Goal: Task Accomplishment & Management: Manage account settings

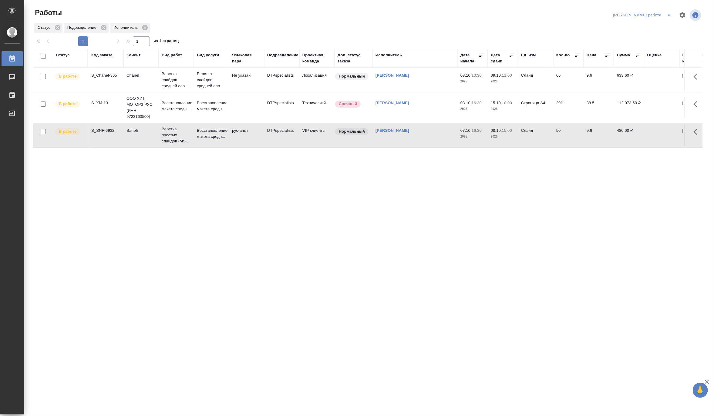
click at [669, 11] on button "split button" at bounding box center [669, 15] width 12 height 10
click at [663, 34] on li "Матвеева_назначено" at bounding box center [647, 37] width 55 height 10
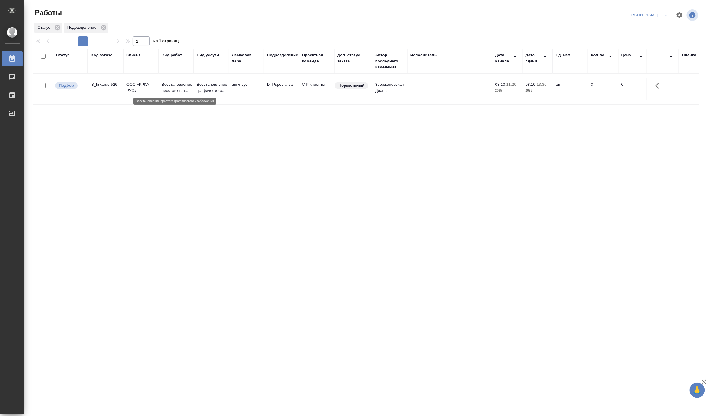
click at [174, 83] on p "Восстановление простого гра..." at bounding box center [176, 88] width 29 height 12
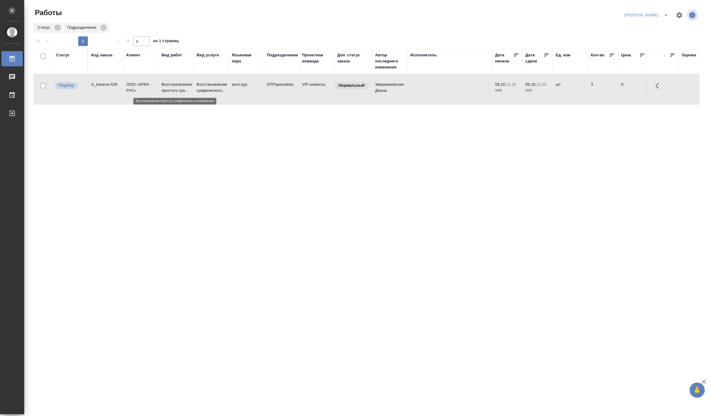
click at [174, 83] on p "Восстановление простого гра..." at bounding box center [176, 88] width 29 height 12
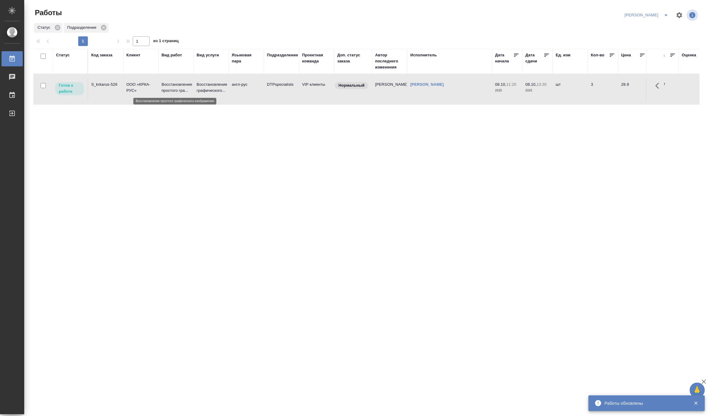
click at [178, 92] on p "Восстановление простого гра..." at bounding box center [176, 88] width 29 height 12
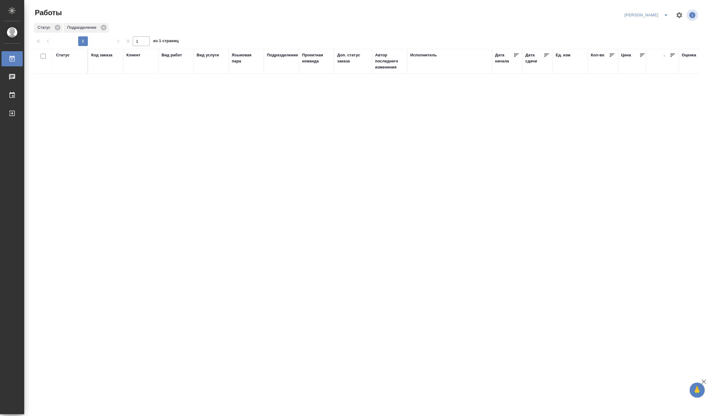
click at [668, 13] on icon "split button" at bounding box center [666, 15] width 7 height 7
click at [654, 25] on li "Матвеева_В работе" at bounding box center [644, 27] width 58 height 10
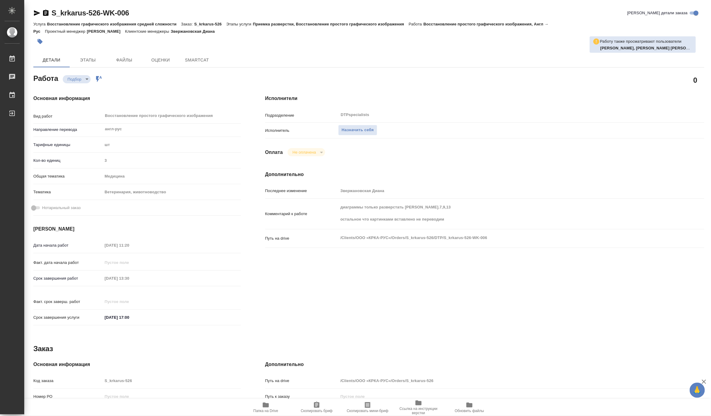
type textarea "x"
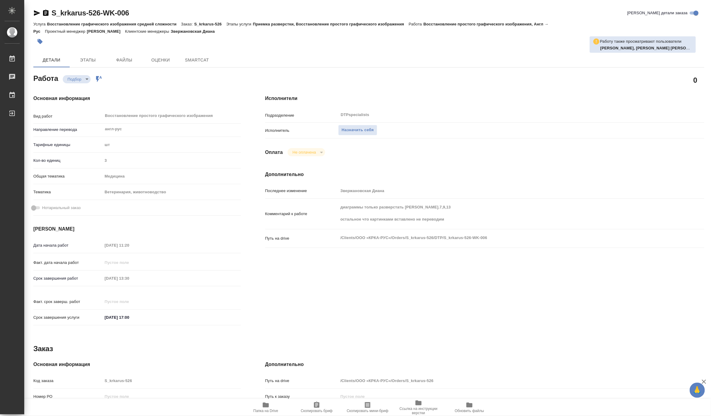
type textarea "x"
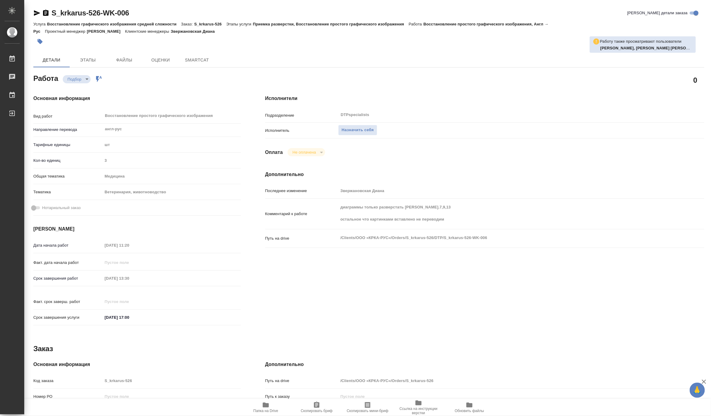
type textarea "x"
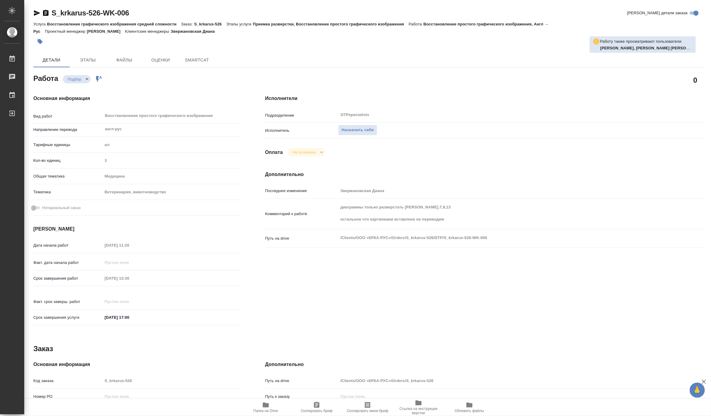
type textarea "x"
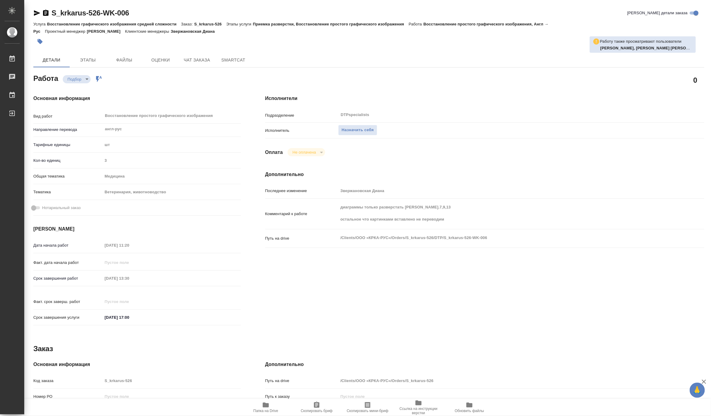
type textarea "x"
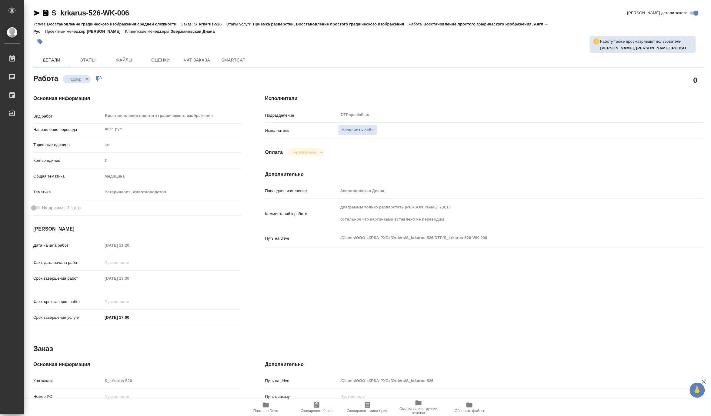
type textarea "x"
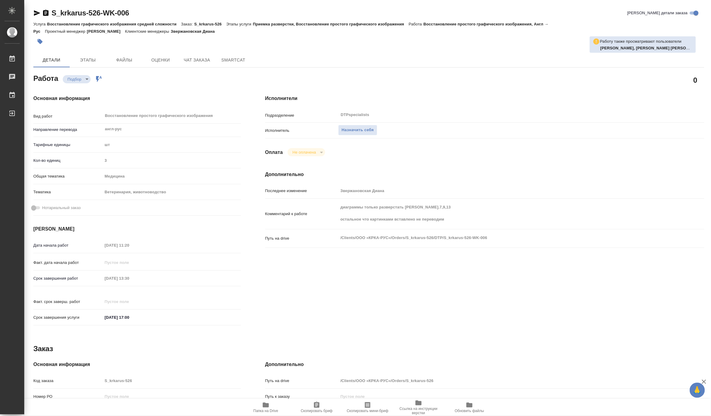
click at [266, 408] on icon "button" at bounding box center [266, 405] width 6 height 5
click at [361, 125] on button "Назначить себя" at bounding box center [357, 130] width 39 height 11
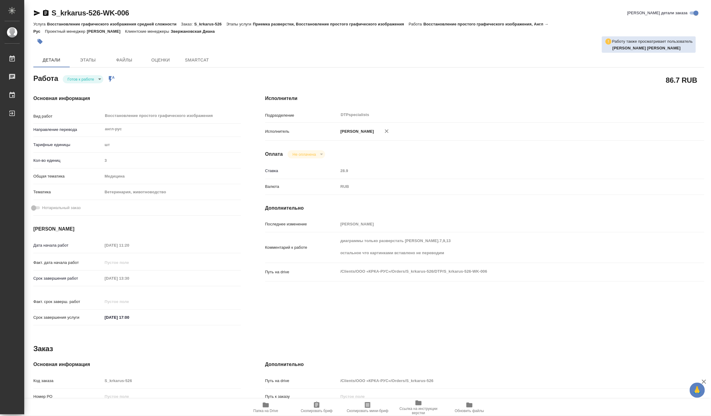
type textarea "x"
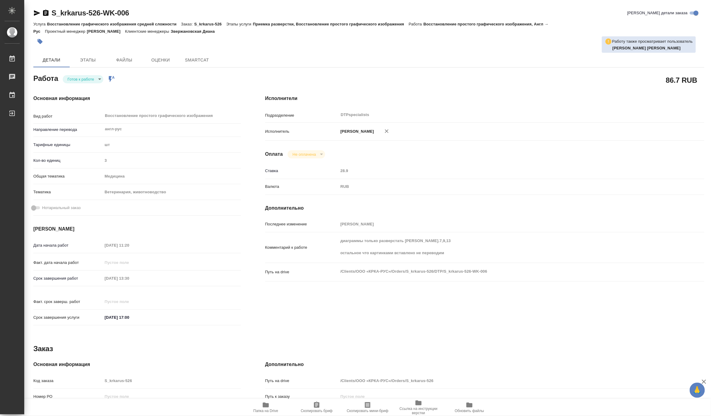
type textarea "x"
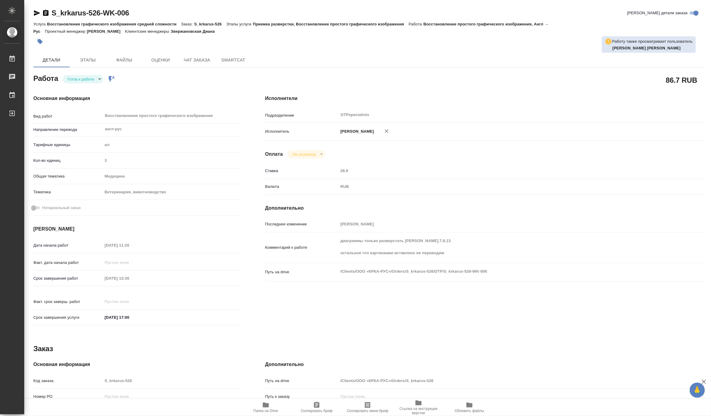
type textarea "x"
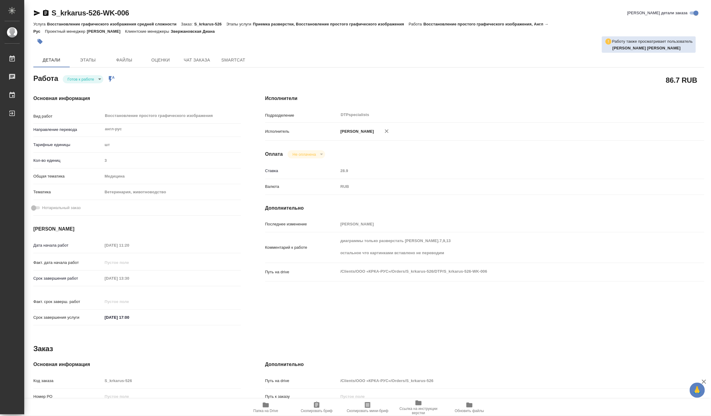
type textarea "x"
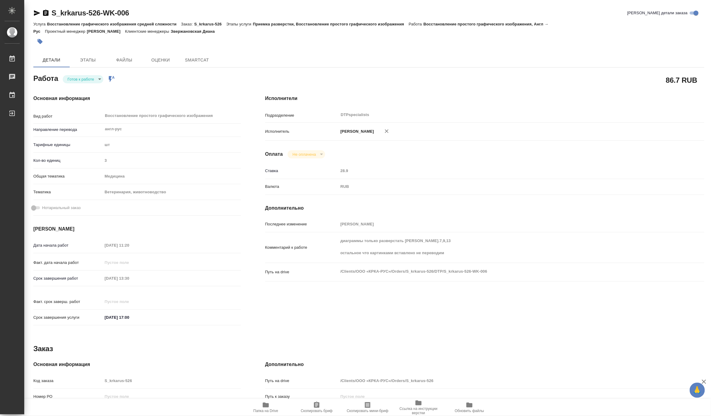
type textarea "x"
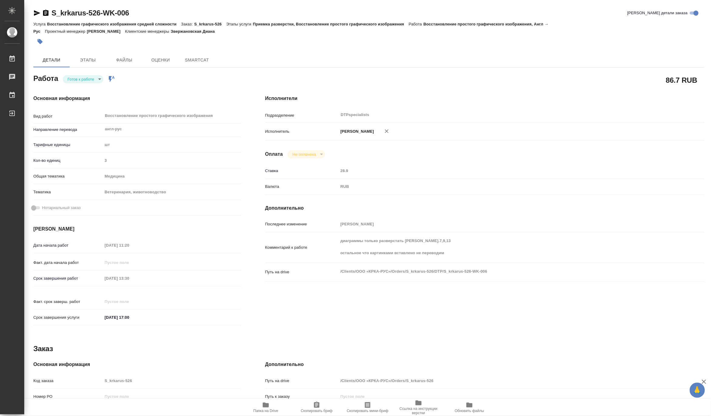
type textarea "x"
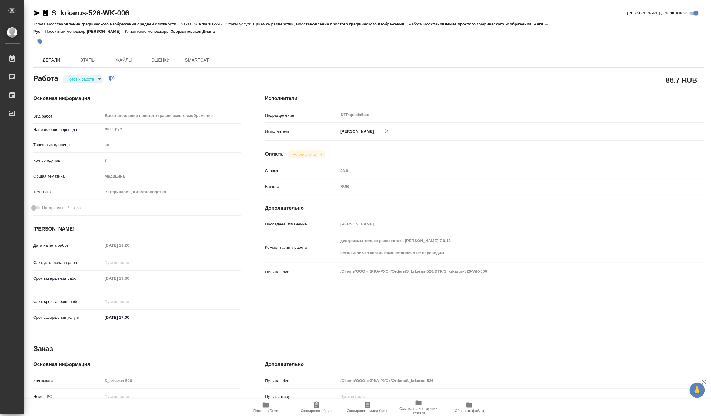
type textarea "x"
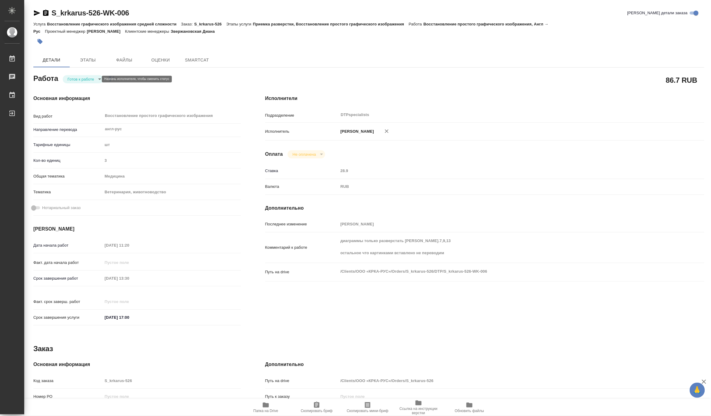
type textarea "x"
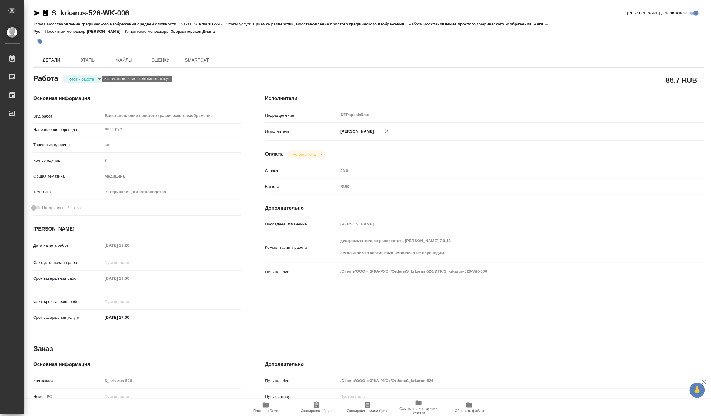
click at [76, 78] on body "🙏 .cls-1 fill:#fff; AWATERA Matveeva Maria Работы Чаты График Выйти S_krkarus-5…" at bounding box center [355, 208] width 711 height 416
click at [74, 80] on button "В работе" at bounding box center [77, 79] width 20 height 7
type textarea "x"
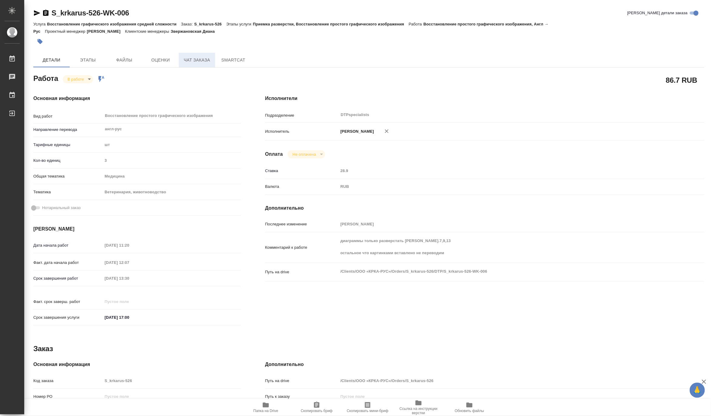
type textarea "x"
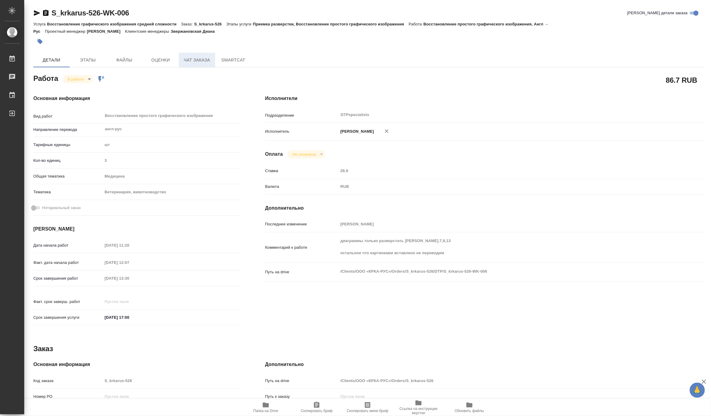
type textarea "x"
click at [193, 59] on span "Чат заказа" at bounding box center [197, 60] width 29 height 8
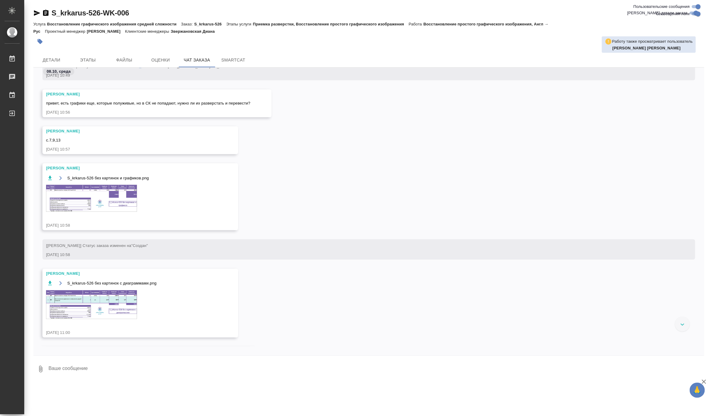
scroll to position [168, 0]
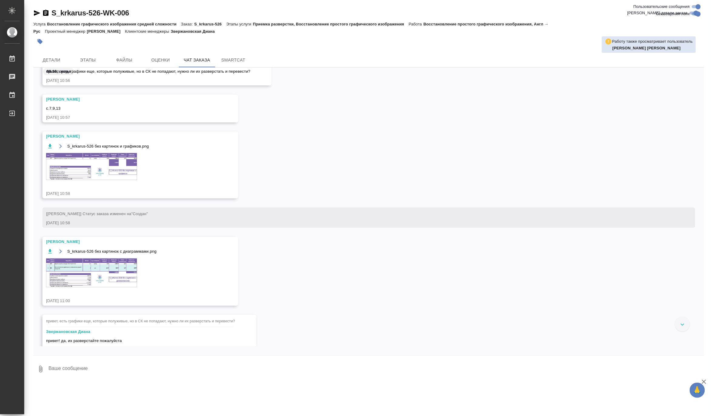
click at [112, 260] on img at bounding box center [91, 273] width 91 height 29
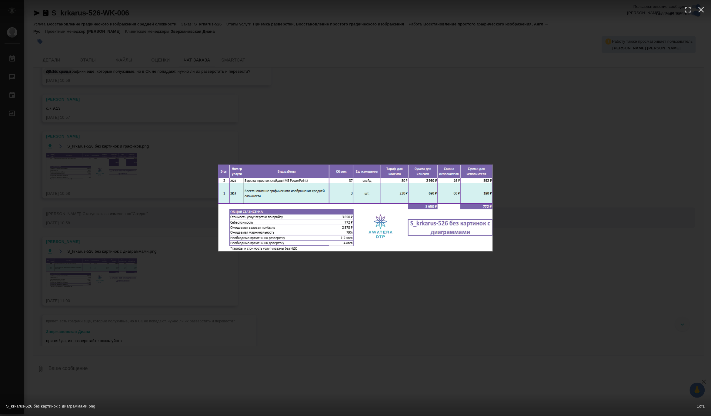
click at [157, 237] on div "S_krkarus-526 без картинок с диаграммами.png 1 of 1" at bounding box center [355, 208] width 711 height 416
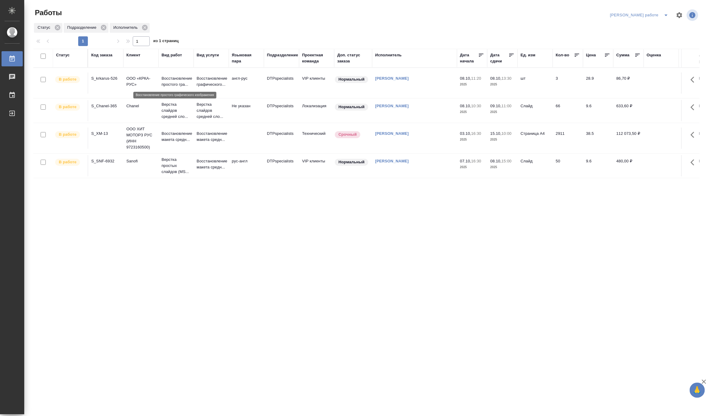
click at [177, 81] on p "Восстановление простого гра..." at bounding box center [176, 81] width 29 height 12
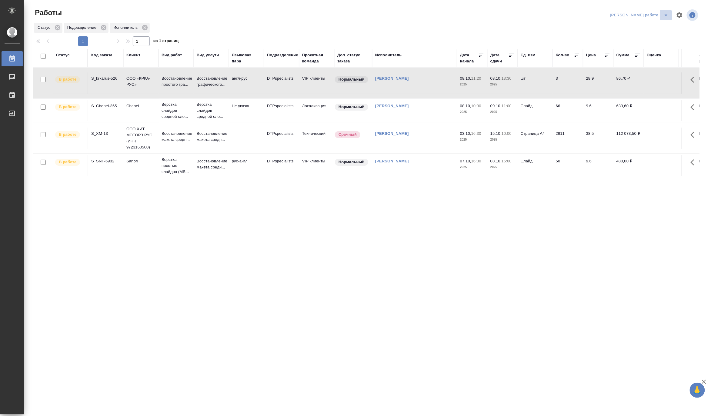
click at [668, 13] on icon "split button" at bounding box center [666, 15] width 7 height 7
click at [654, 58] on li "Верстка и Дизайн" at bounding box center [645, 57] width 55 height 10
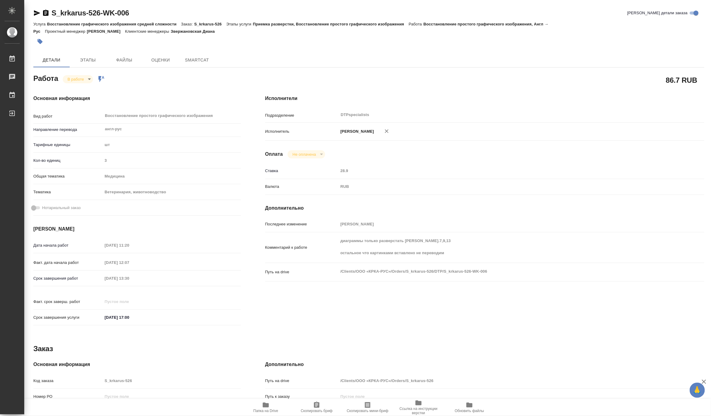
type textarea "x"
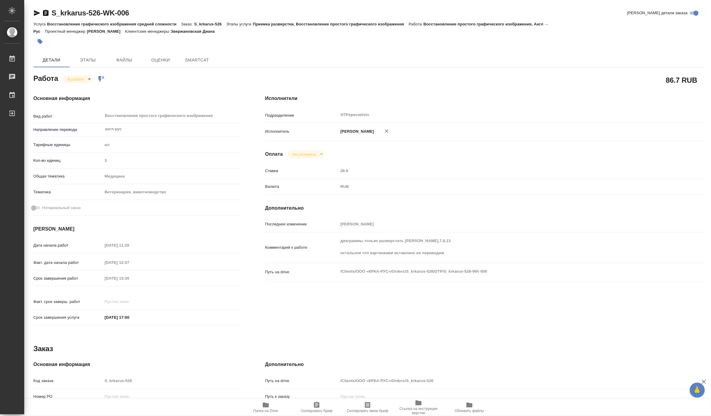
type textarea "x"
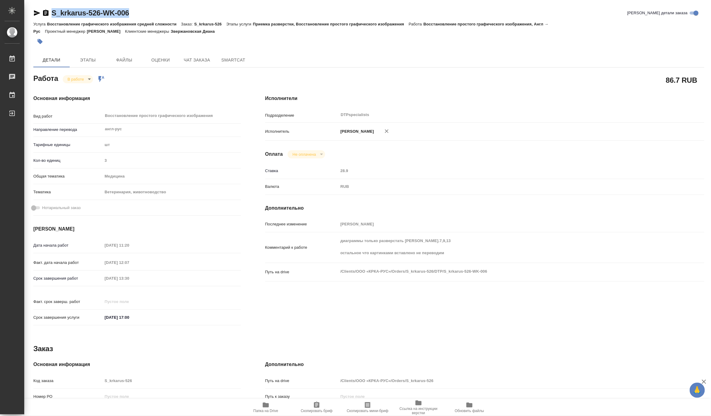
type textarea "x"
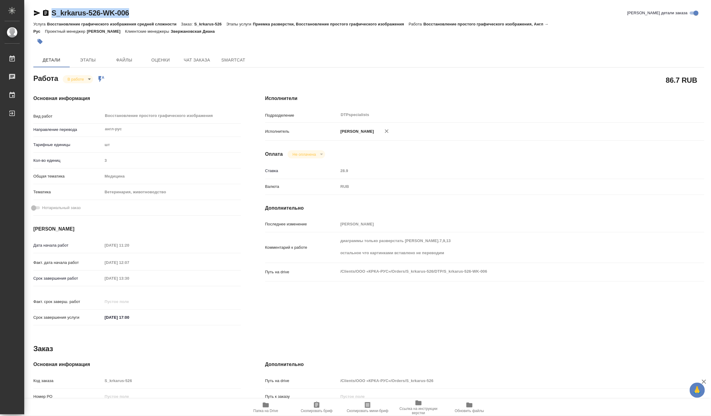
drag, startPoint x: 87, startPoint y: 12, endPoint x: 52, endPoint y: 8, distance: 35.5
click at [52, 8] on div "S_krkarus-526-WK-006 Кратко детали заказа Услуга Восстановление графического из…" at bounding box center [369, 261] width 678 height 523
copy link "S_krkarus-526-WK-006"
type textarea "x"
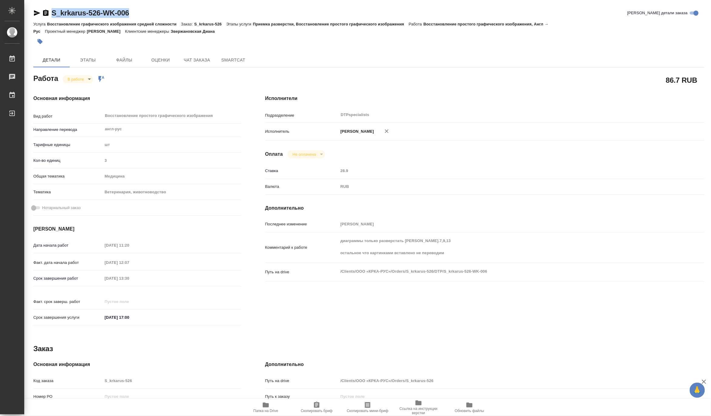
type textarea "x"
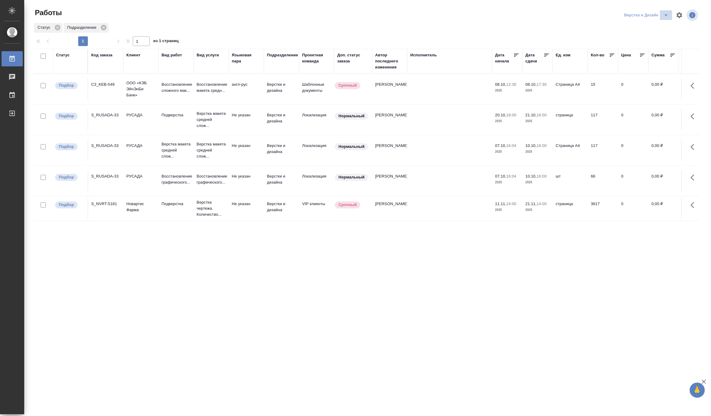
click at [664, 11] on button "split button" at bounding box center [666, 15] width 12 height 10
click at [644, 46] on li "[PERSON_NAME]" at bounding box center [650, 47] width 58 height 10
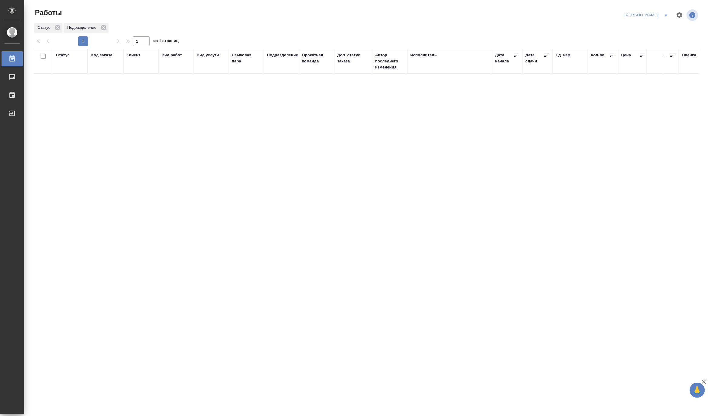
click at [667, 12] on icon "split button" at bounding box center [666, 15] width 7 height 7
click at [656, 27] on li "[PERSON_NAME] работе" at bounding box center [644, 27] width 58 height 10
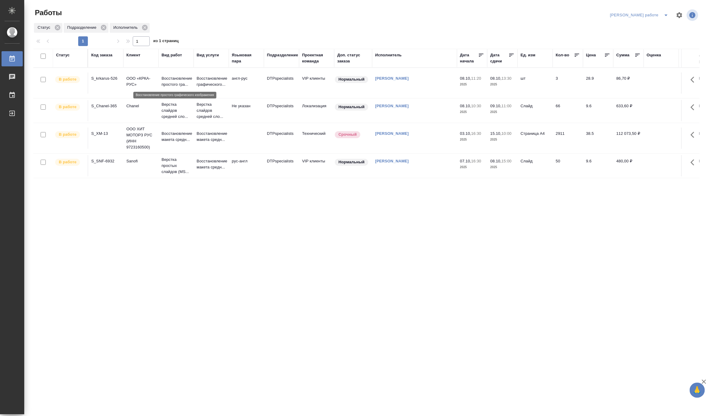
click at [183, 82] on p "Восстановление простого гра..." at bounding box center [176, 81] width 29 height 12
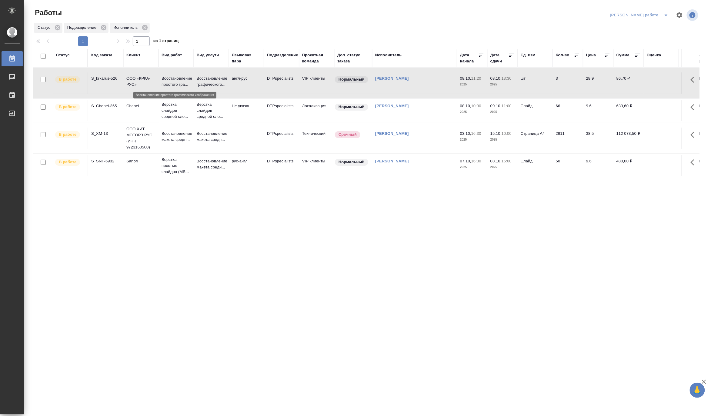
click at [183, 82] on p "Восстановление простого гра..." at bounding box center [176, 81] width 29 height 12
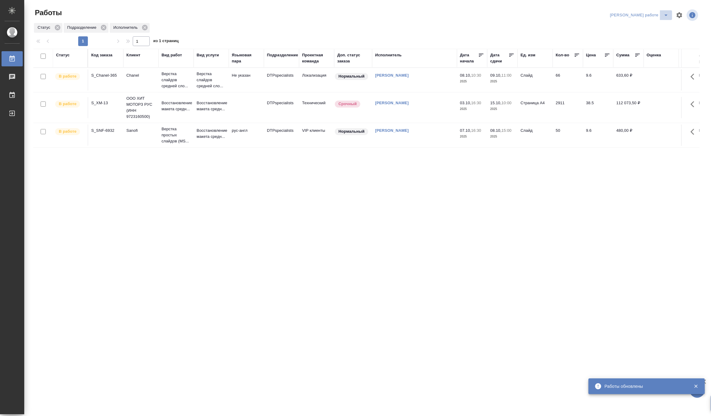
click at [664, 12] on icon "split button" at bounding box center [666, 15] width 7 height 7
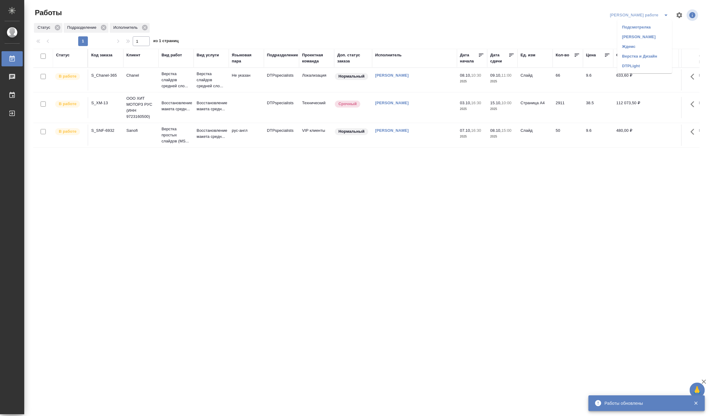
click at [653, 37] on li "[PERSON_NAME]" at bounding box center [645, 37] width 55 height 10
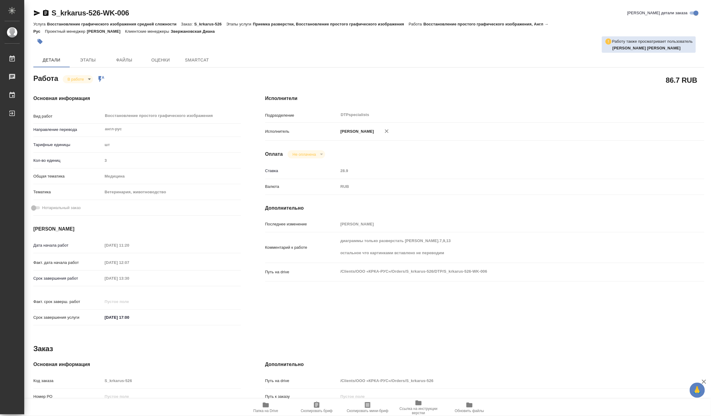
type textarea "x"
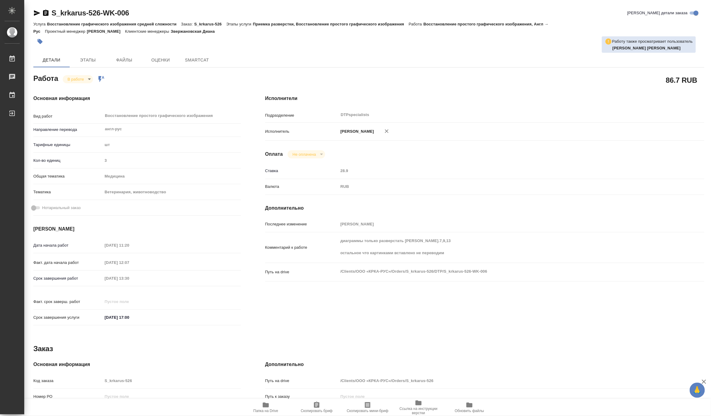
type textarea "x"
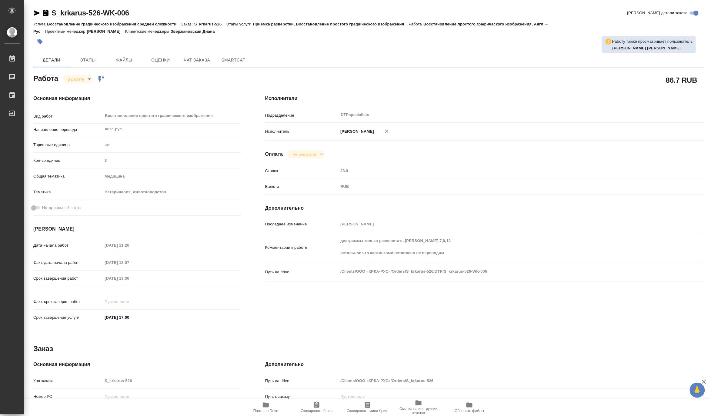
click at [263, 410] on span "Папка на Drive" at bounding box center [265, 411] width 25 height 4
type textarea "x"
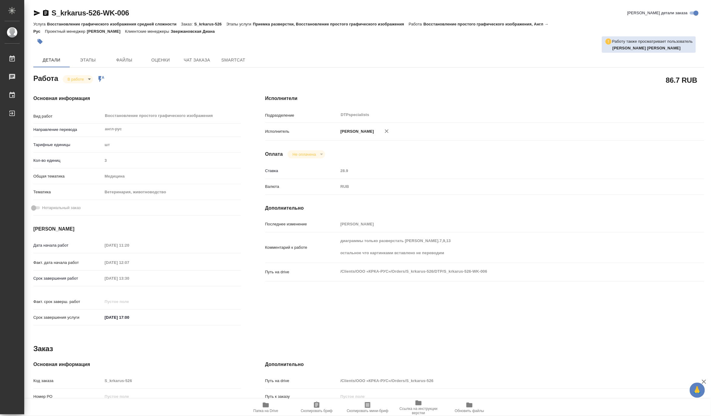
type textarea "x"
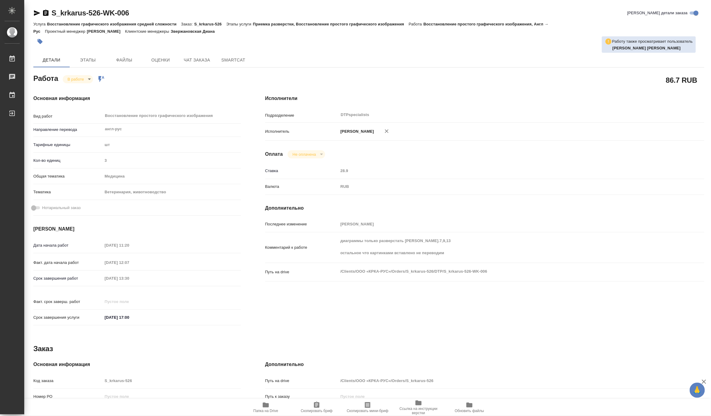
type textarea "x"
click at [68, 79] on body "🙏 .cls-1 fill:#fff; AWATERA Matveeva Maria Работы 0 Чаты График Выйти S_krkarus…" at bounding box center [355, 208] width 711 height 416
click at [69, 89] on button "Выполнен" at bounding box center [78, 89] width 22 height 7
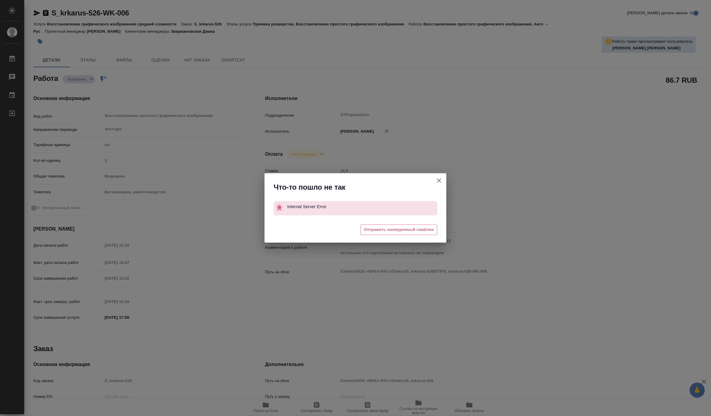
type textarea "x"
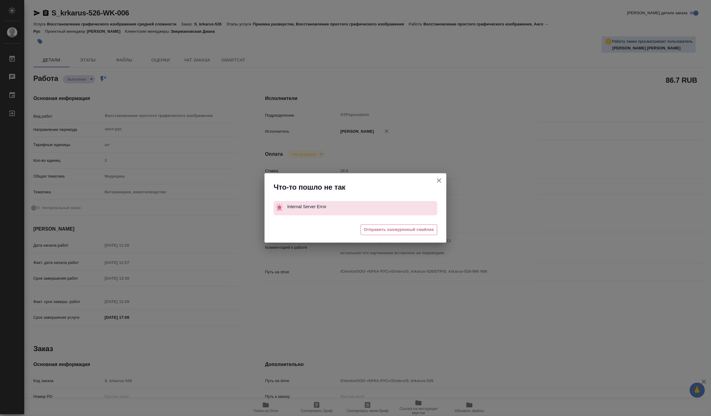
type textarea "x"
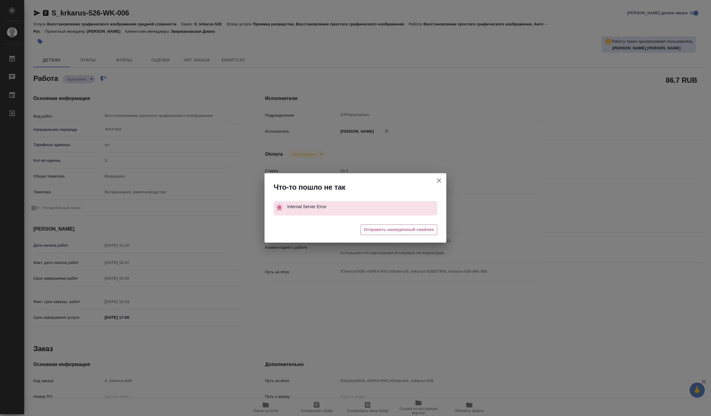
type textarea "x"
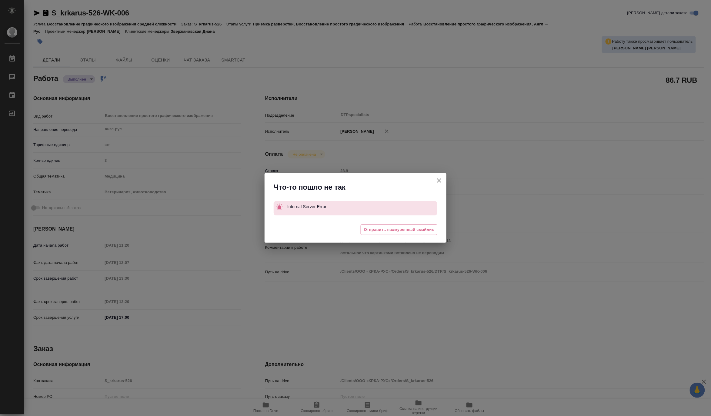
type textarea "x"
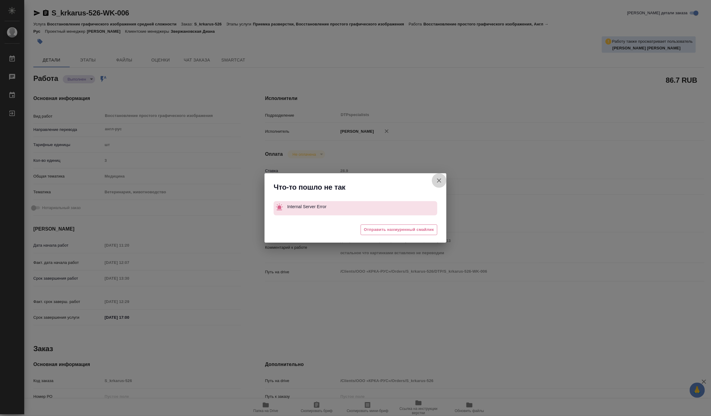
click at [438, 178] on icon "button" at bounding box center [439, 180] width 7 height 7
type textarea "x"
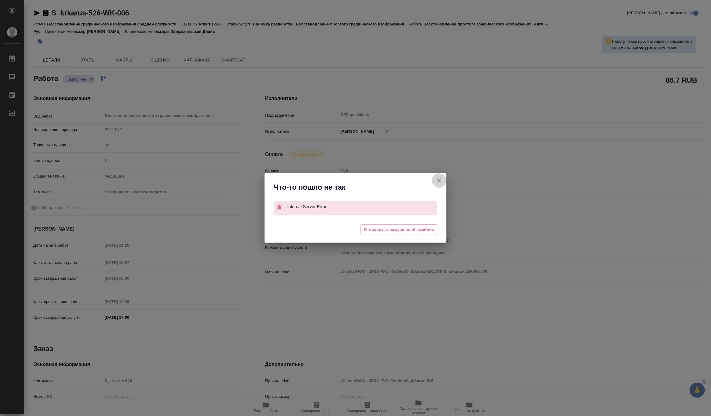
type textarea "x"
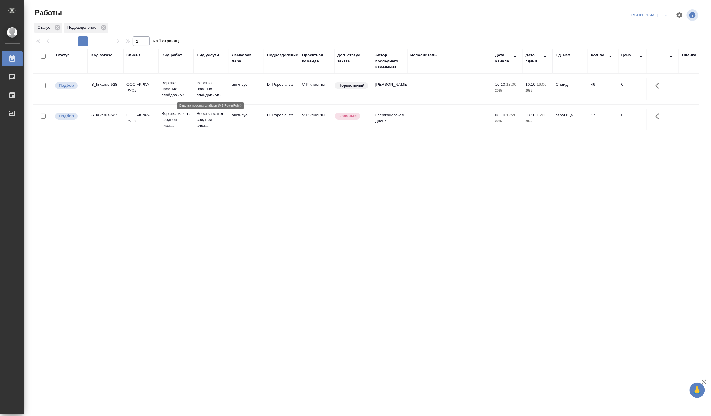
click at [209, 89] on p "Верстка простых слайдов (MS..." at bounding box center [211, 89] width 29 height 18
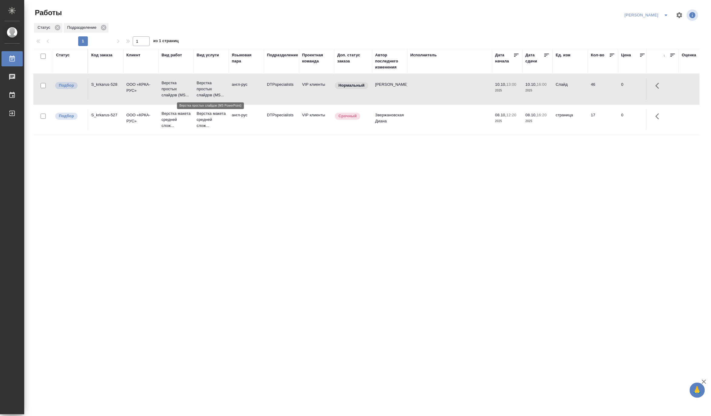
click at [209, 89] on p "Верстка простых слайдов (MS..." at bounding box center [211, 89] width 29 height 18
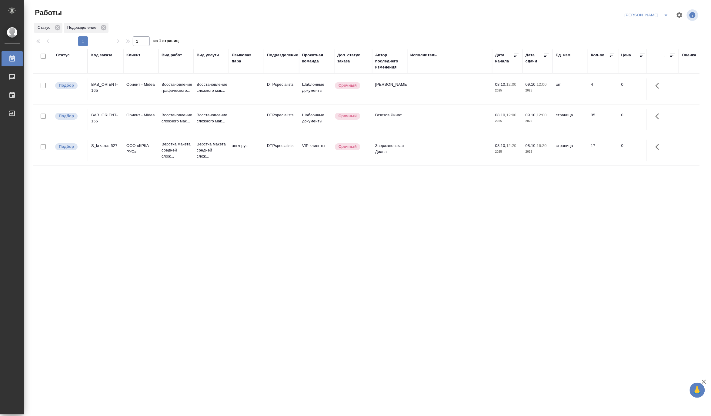
click at [666, 12] on icon "split button" at bounding box center [666, 15] width 7 height 7
click at [645, 54] on li "Верстка и Дизайн" at bounding box center [644, 57] width 58 height 10
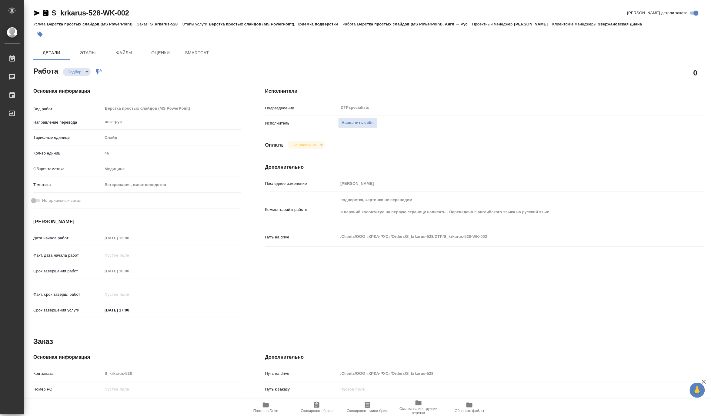
type textarea "x"
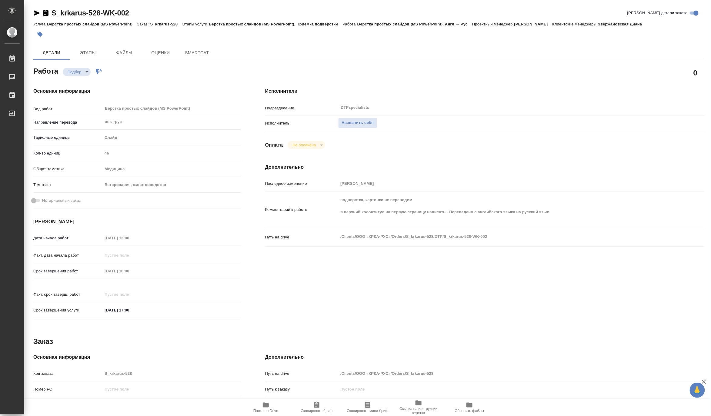
type textarea "x"
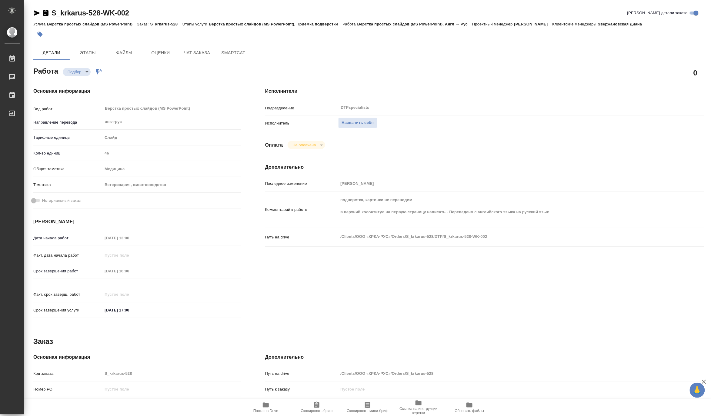
type textarea "x"
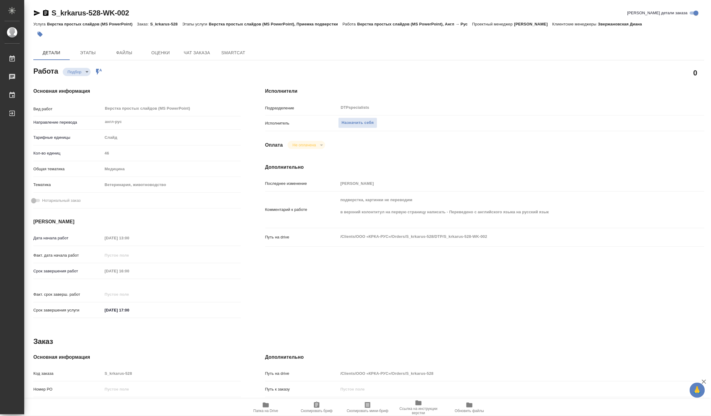
scroll to position [99, 0]
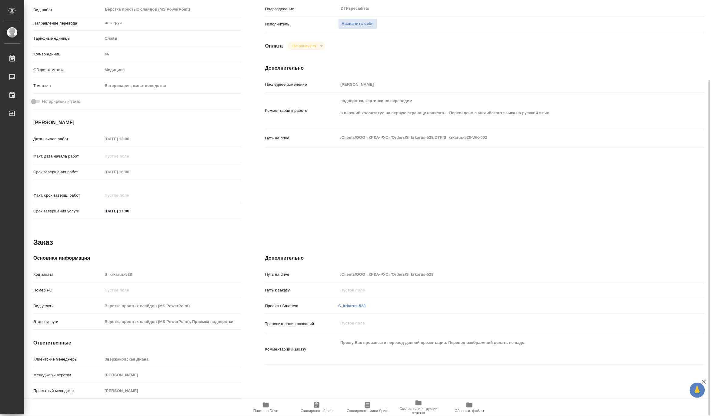
type textarea "x"
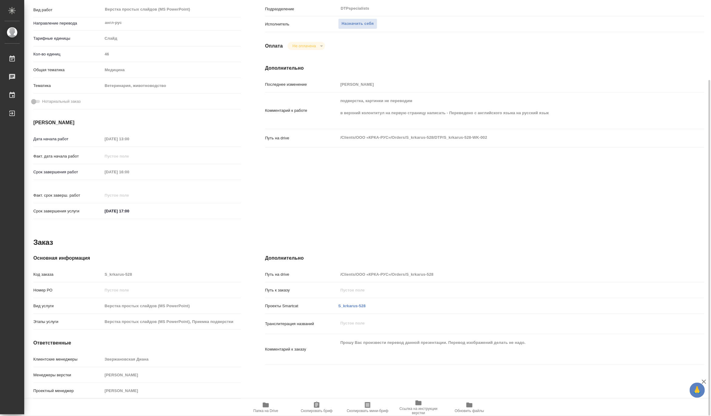
scroll to position [0, 0]
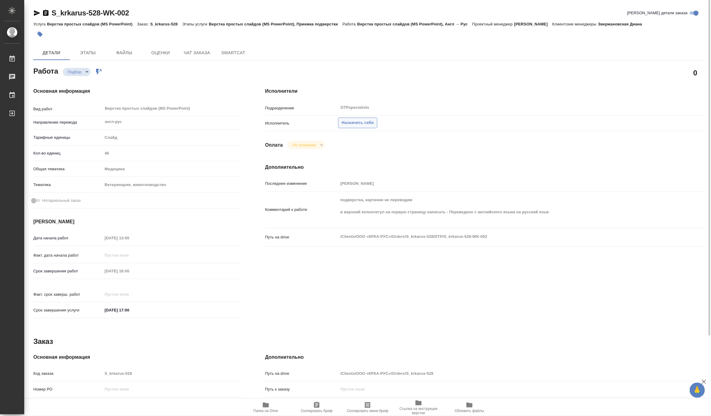
click at [357, 123] on span "Назначить себя" at bounding box center [358, 122] width 32 height 7
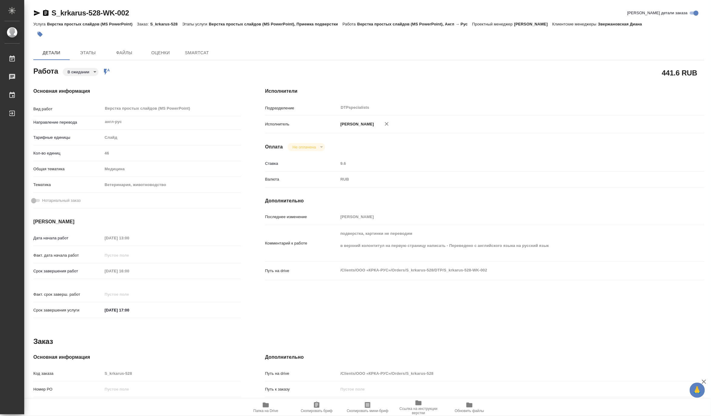
type textarea "x"
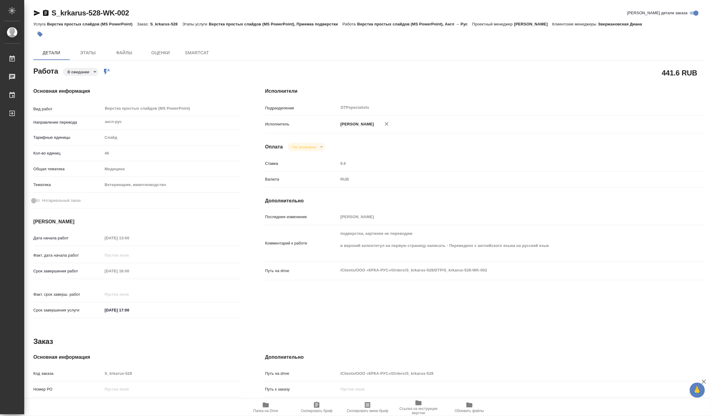
type textarea "x"
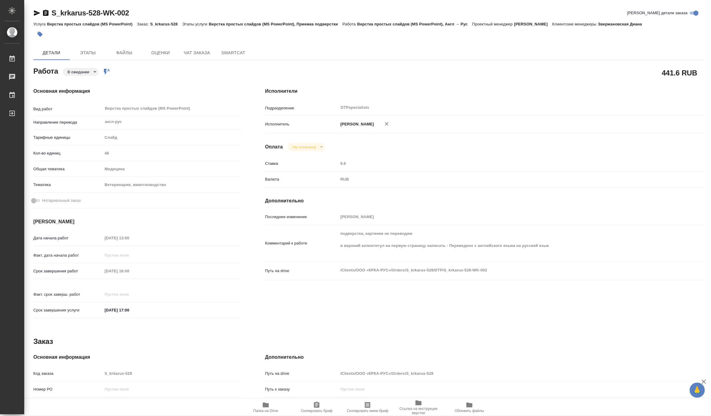
type textarea "x"
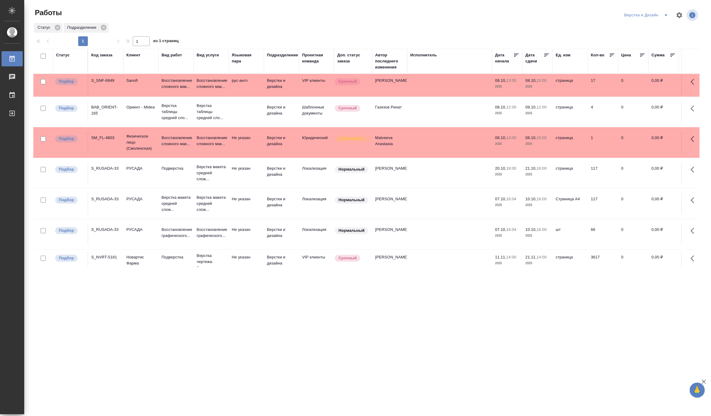
click at [666, 12] on icon "split button" at bounding box center [666, 15] width 7 height 7
click at [651, 45] on li "[PERSON_NAME]" at bounding box center [650, 47] width 58 height 10
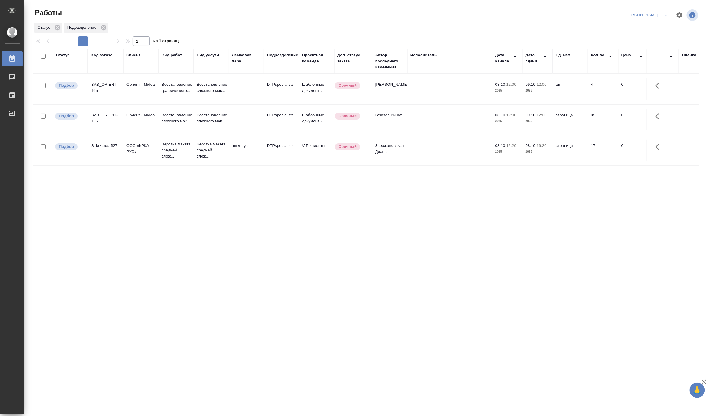
click at [233, 152] on td "англ-рус" at bounding box center [246, 150] width 35 height 21
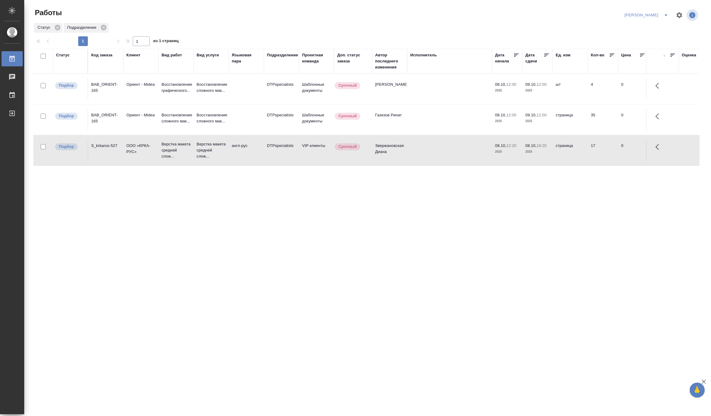
click at [233, 152] on td "англ-рус" at bounding box center [246, 150] width 35 height 21
click at [196, 179] on td "Восстановление сложного мак..." at bounding box center [211, 180] width 35 height 21
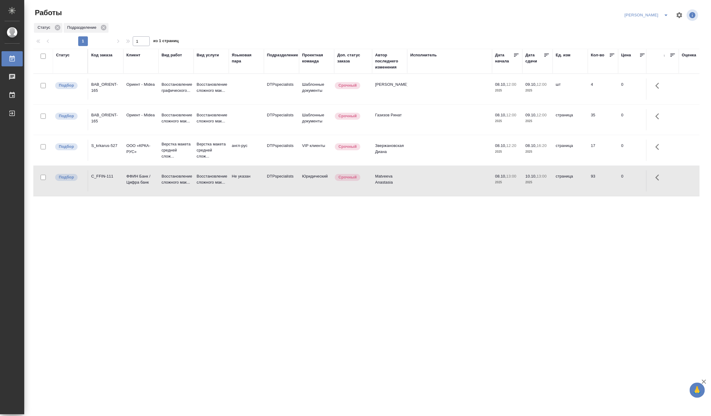
click at [196, 179] on td "Восстановление сложного мак..." at bounding box center [211, 180] width 35 height 21
click at [208, 180] on p "Восстановление сложного мак..." at bounding box center [211, 179] width 29 height 12
click at [213, 119] on p "Восстановление сложного мак..." at bounding box center [211, 118] width 29 height 12
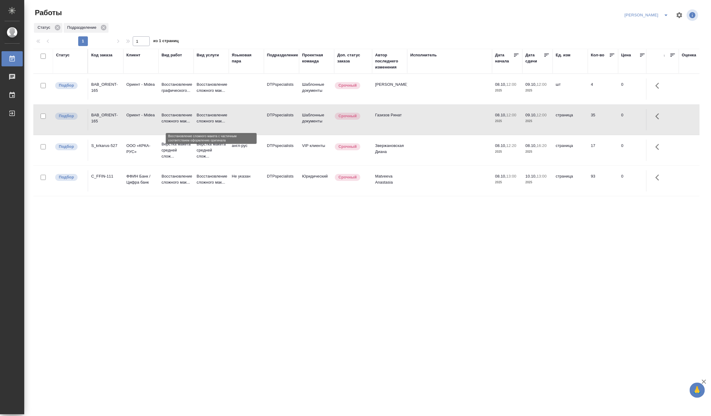
click at [213, 119] on p "Восстановление сложного мак..." at bounding box center [211, 118] width 29 height 12
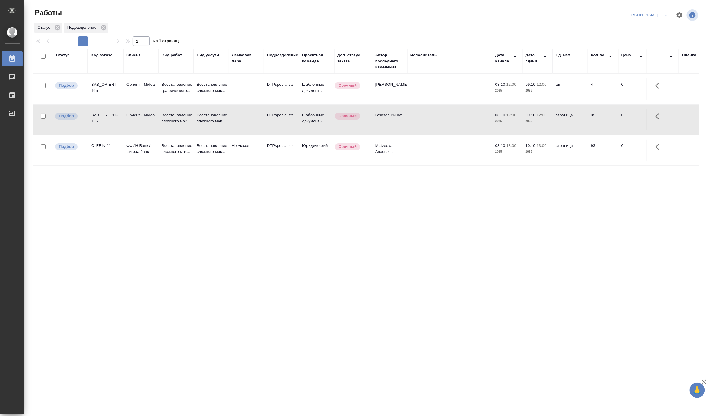
click at [666, 13] on icon "split button" at bounding box center [666, 15] width 7 height 7
click at [632, 63] on li "DTPLight" at bounding box center [644, 66] width 58 height 10
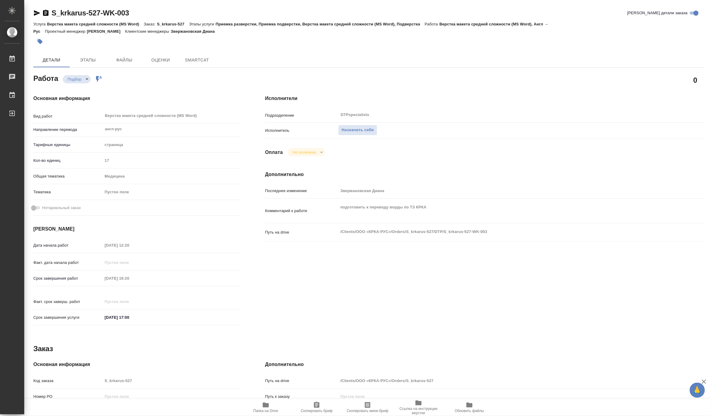
type textarea "x"
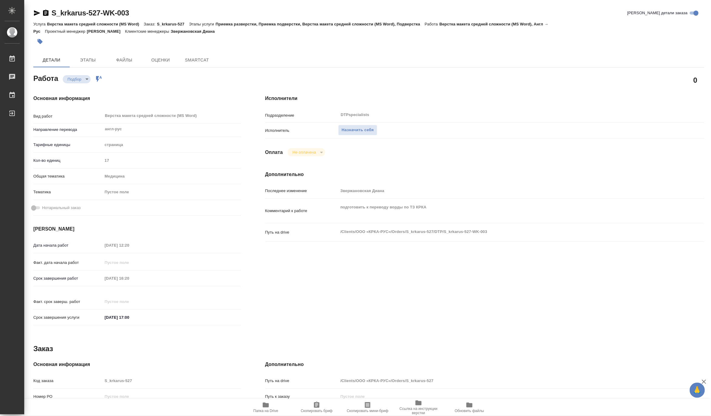
type textarea "x"
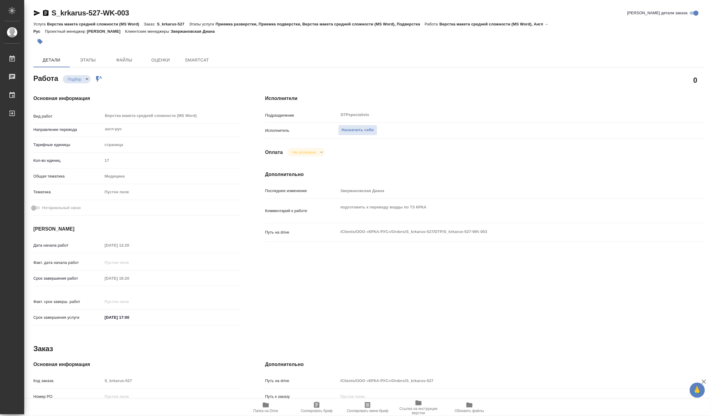
type textarea "x"
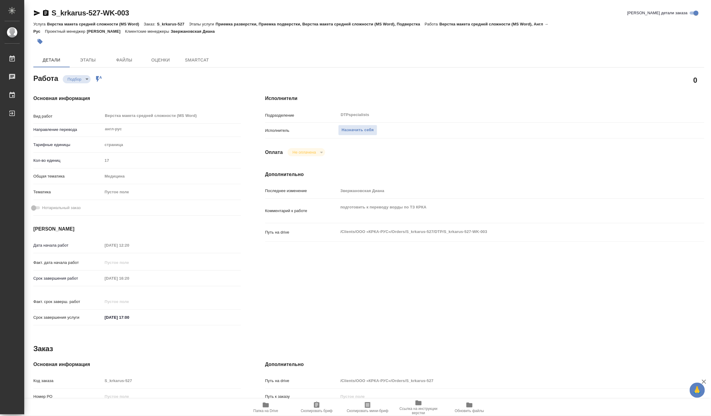
type textarea "x"
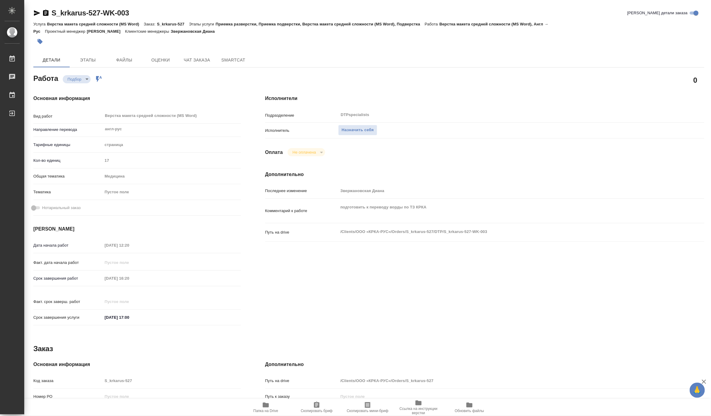
type textarea "x"
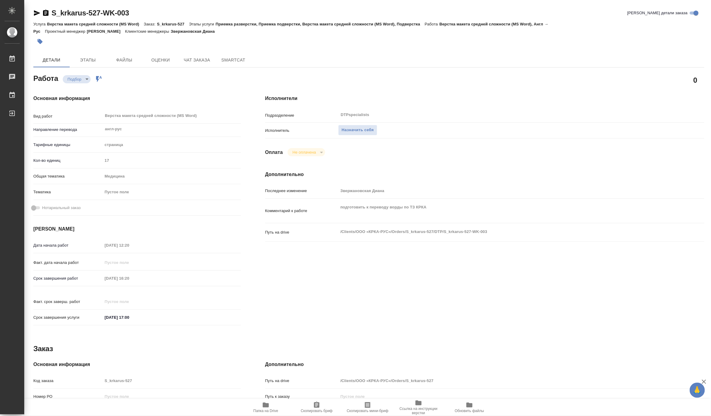
click at [261, 407] on span "Папка на Drive" at bounding box center [266, 408] width 44 height 12
type textarea "x"
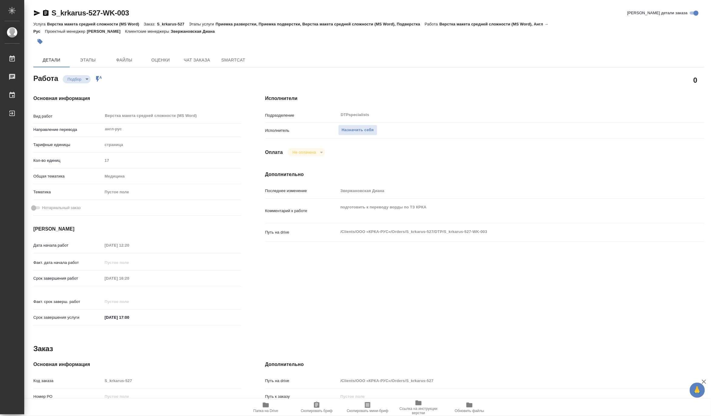
type textarea "x"
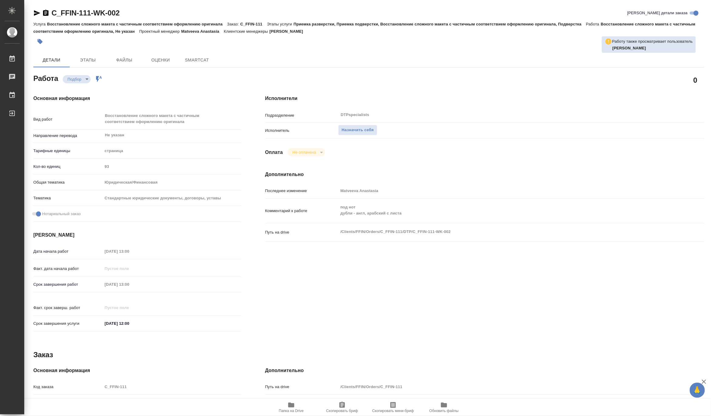
type textarea "x"
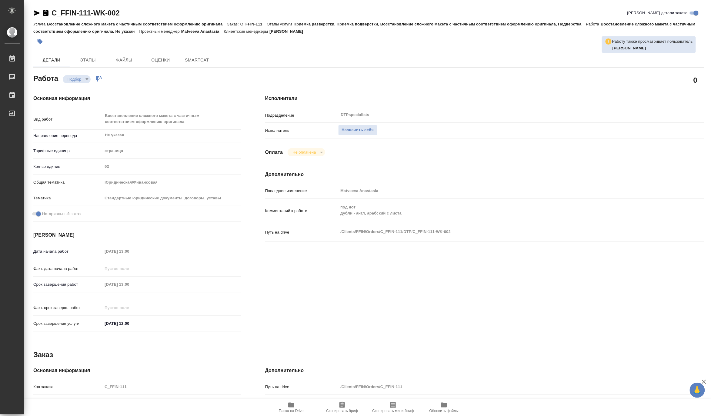
type textarea "x"
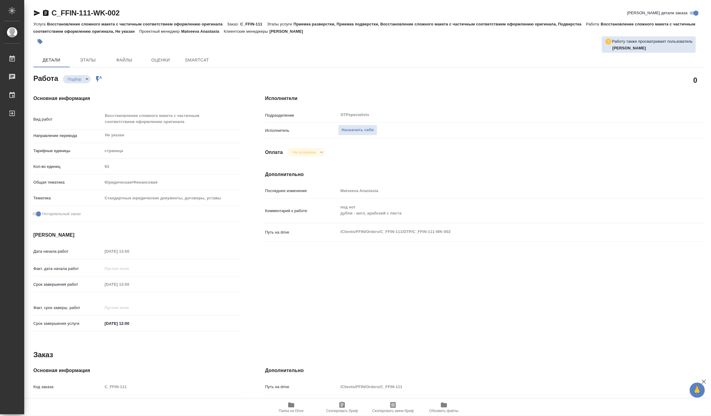
type textarea "x"
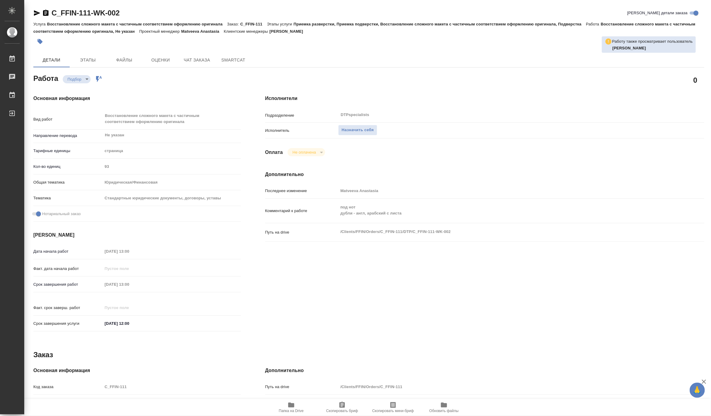
type textarea "x"
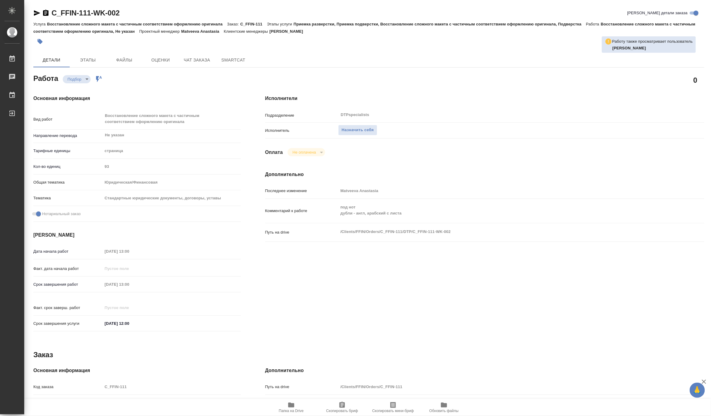
type textarea "x"
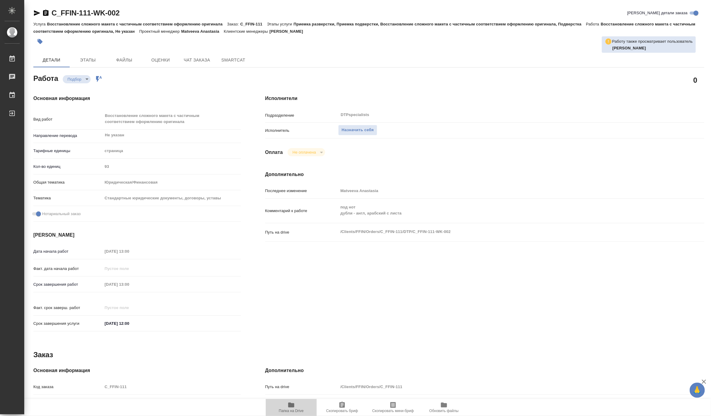
click at [293, 404] on icon "button" at bounding box center [291, 405] width 7 height 7
type textarea "x"
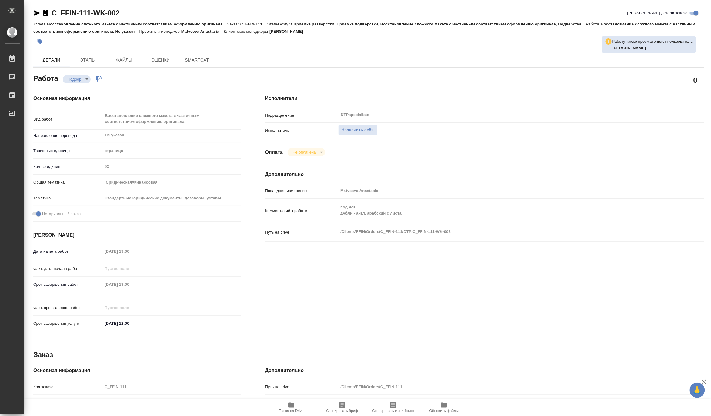
type textarea "x"
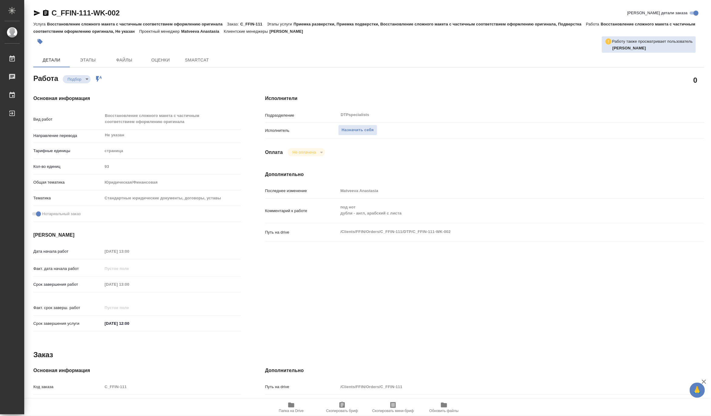
type textarea "x"
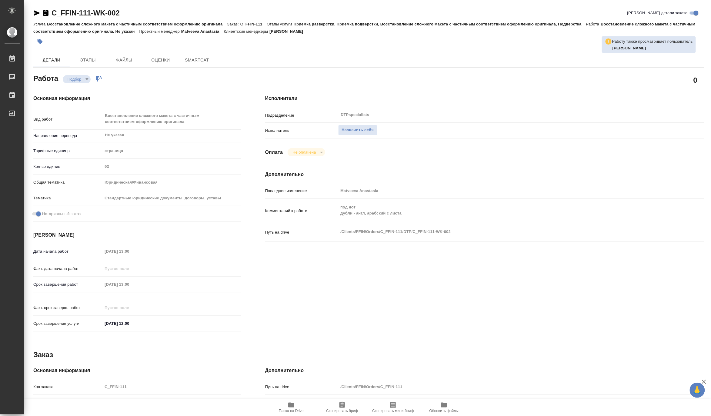
type textarea "x"
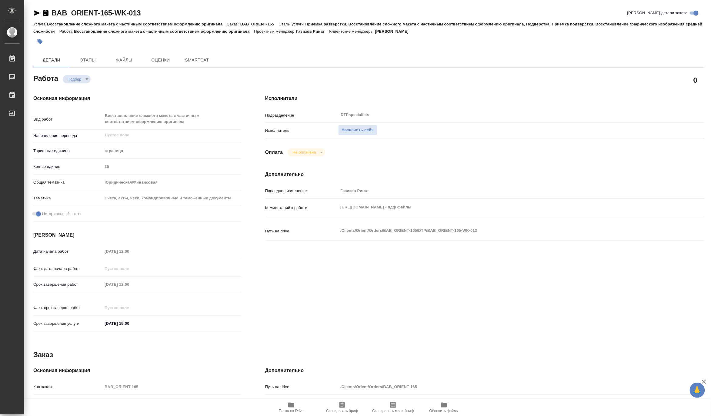
type textarea "x"
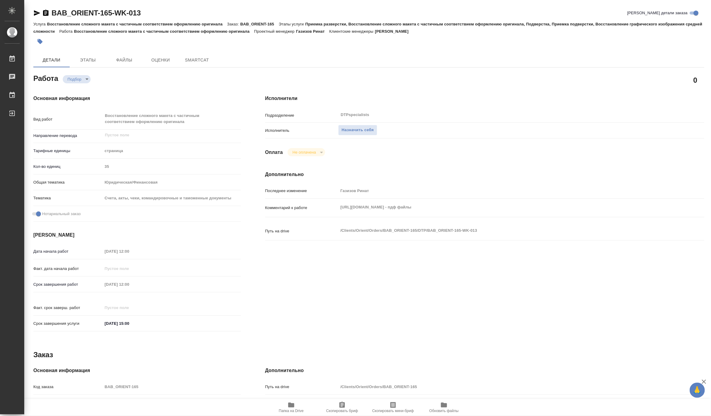
type textarea "x"
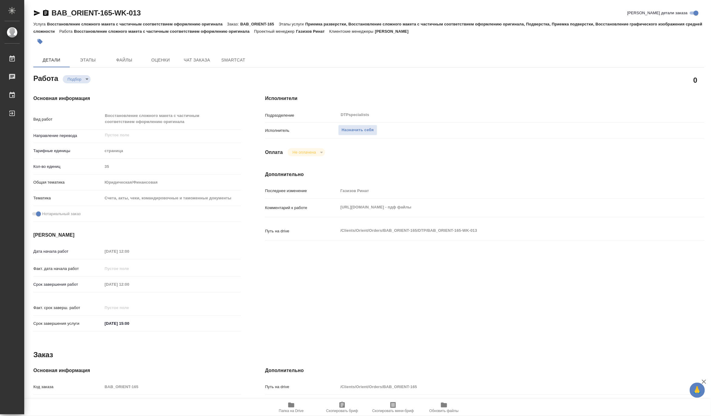
type textarea "x"
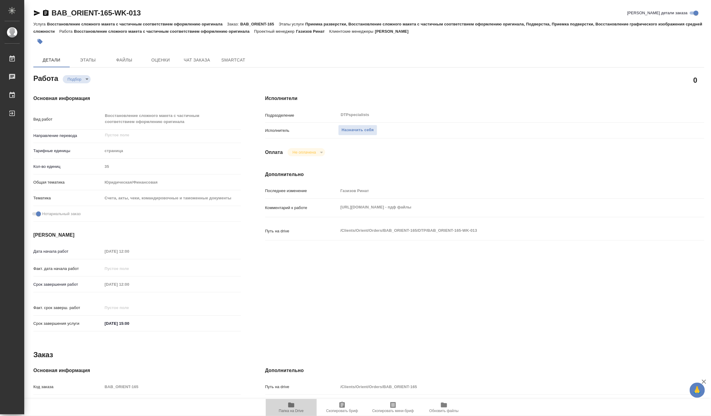
click at [287, 404] on span "Папка на Drive" at bounding box center [292, 408] width 44 height 12
type textarea "x"
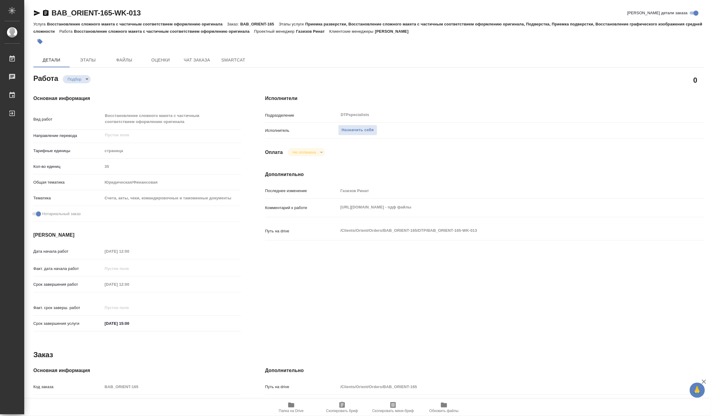
type textarea "x"
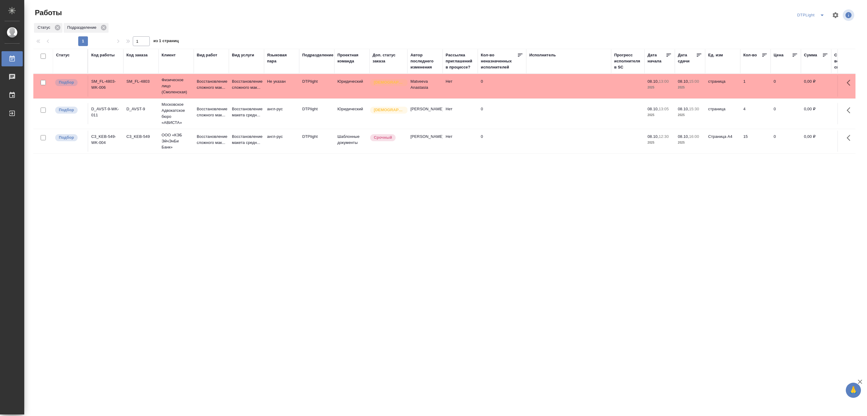
click at [711, 11] on button "split button" at bounding box center [822, 15] width 12 height 10
click at [711, 64] on li "Верстка и Дизайн" at bounding box center [815, 66] width 58 height 10
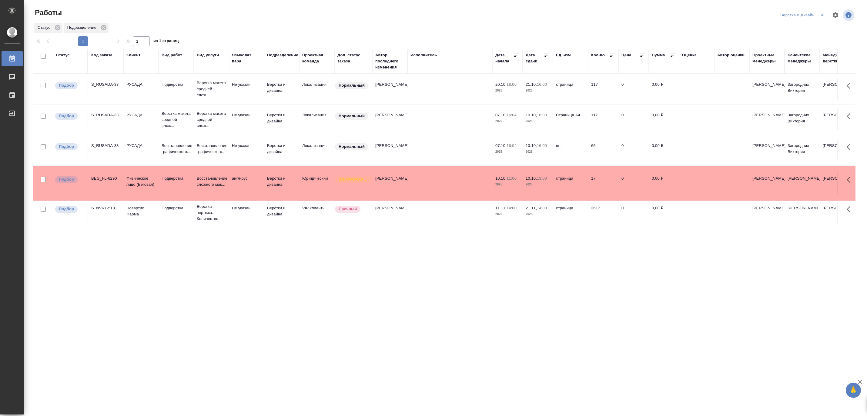
click at [820, 11] on button "split button" at bounding box center [822, 15] width 12 height 10
drag, startPoint x: 802, startPoint y: 46, endPoint x: 814, endPoint y: 41, distance: 13.3
click at [802, 46] on li "Матвеева_назначено" at bounding box center [806, 47] width 58 height 10
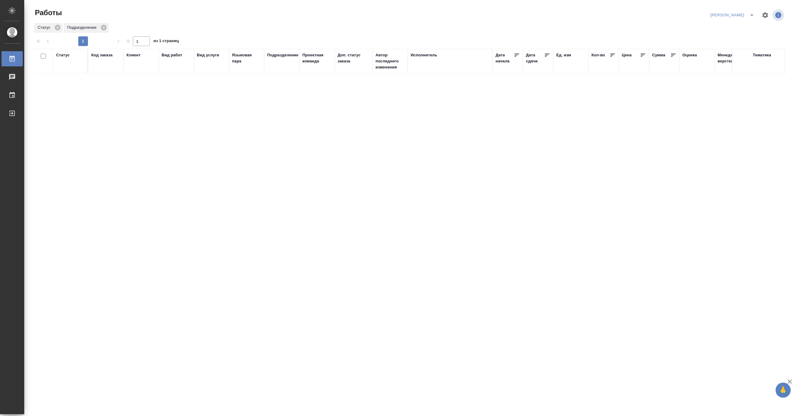
click at [751, 13] on icon "split button" at bounding box center [751, 15] width 7 height 7
click at [730, 26] on li "[PERSON_NAME] работе" at bounding box center [729, 27] width 58 height 10
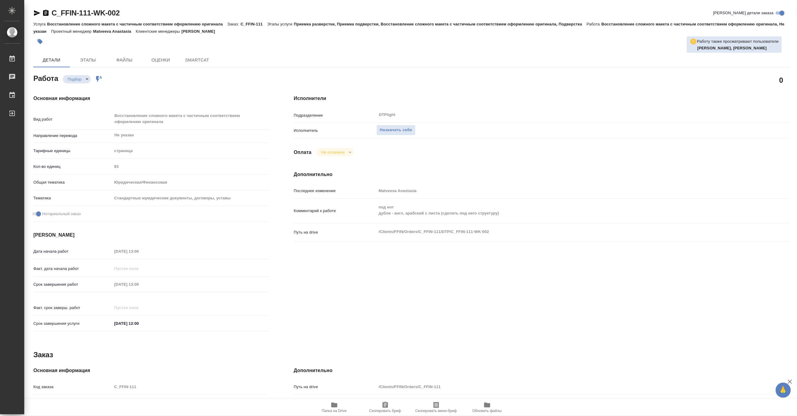
type textarea "x"
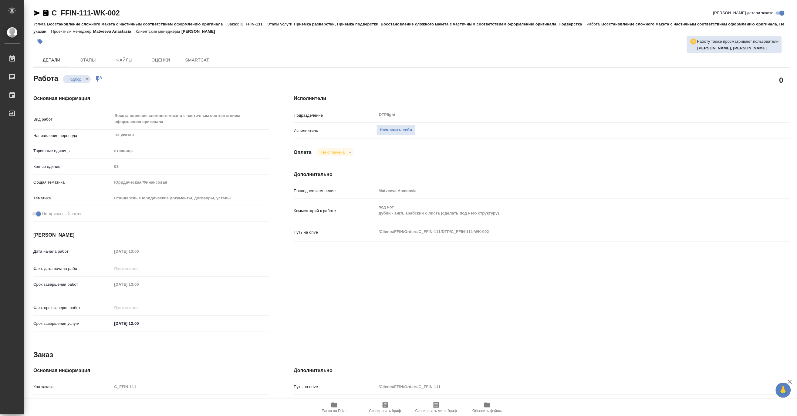
type textarea "x"
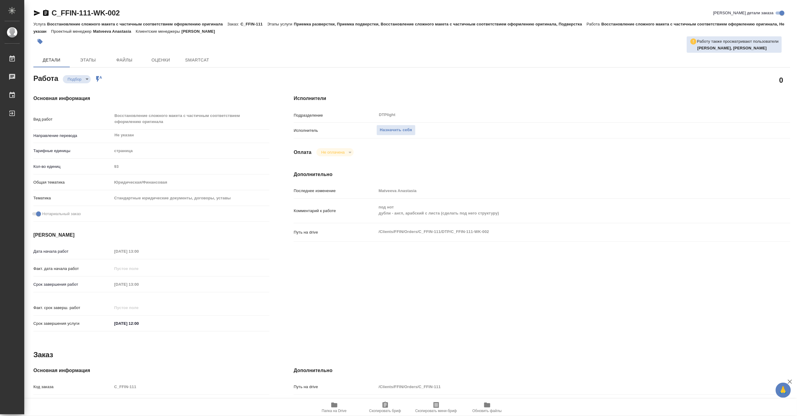
type textarea "x"
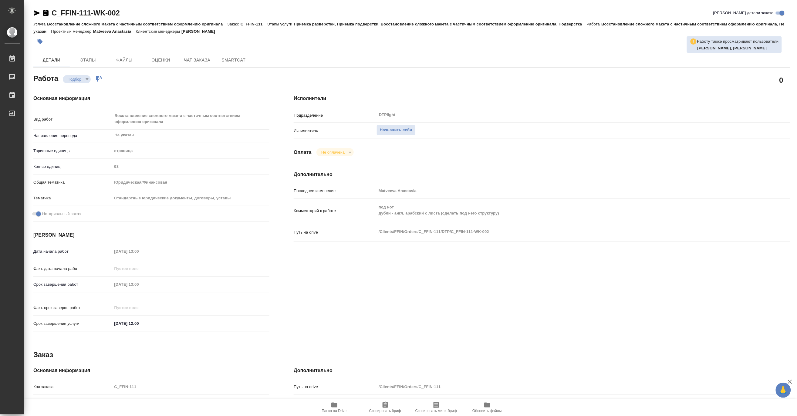
type textarea "x"
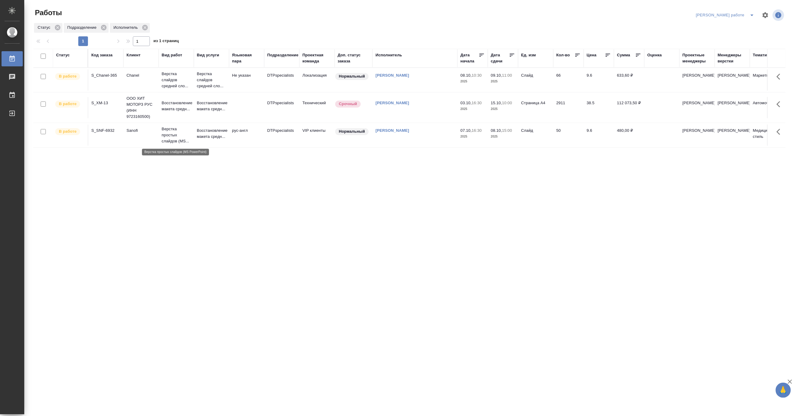
click at [171, 134] on p "Верстка простых слайдов (MS..." at bounding box center [176, 135] width 29 height 18
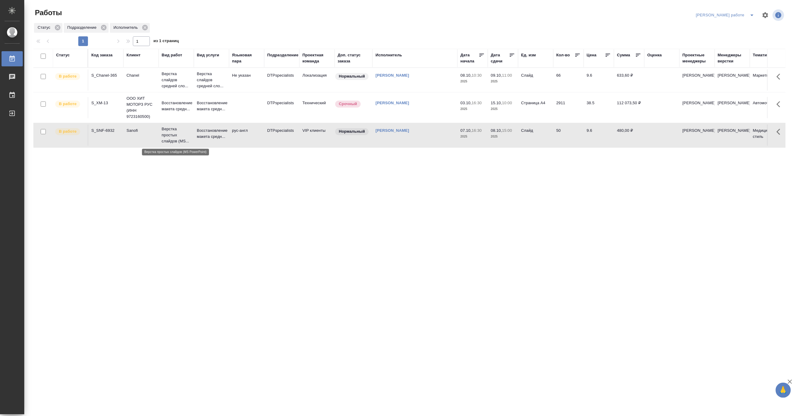
click at [171, 134] on p "Верстка простых слайдов (MS..." at bounding box center [176, 135] width 29 height 18
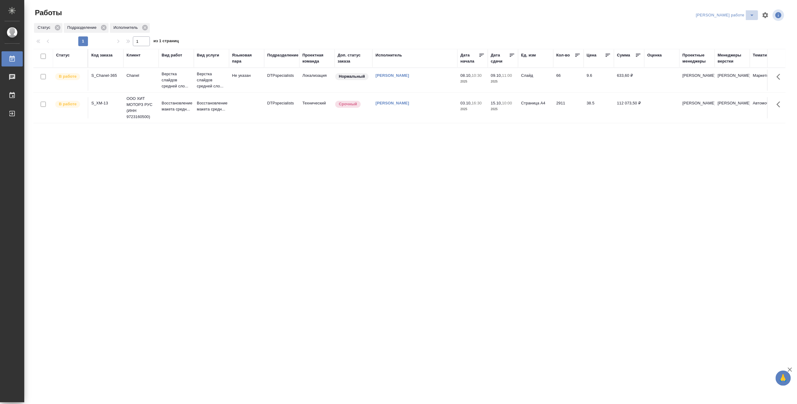
click at [750, 12] on icon "split button" at bounding box center [751, 15] width 7 height 7
click at [736, 35] on li "Матвеева_назначено" at bounding box center [730, 37] width 55 height 10
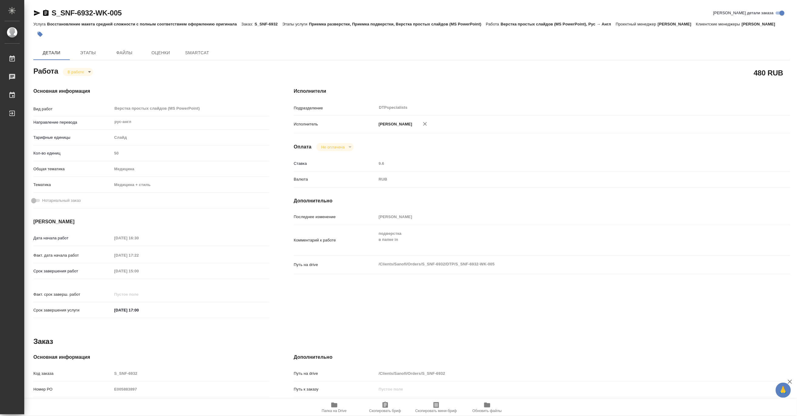
type textarea "x"
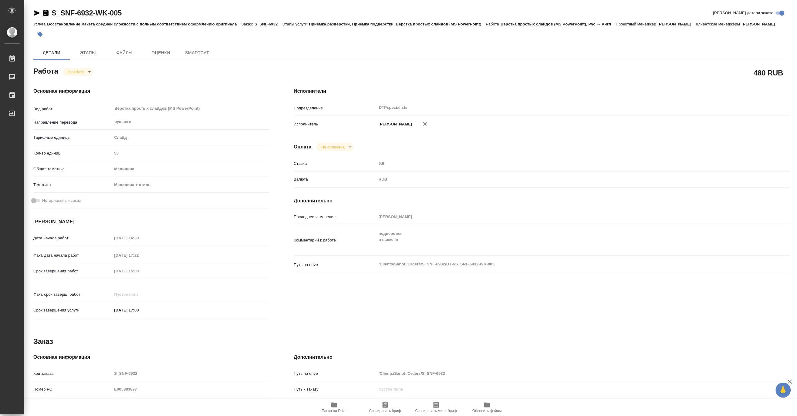
type textarea "x"
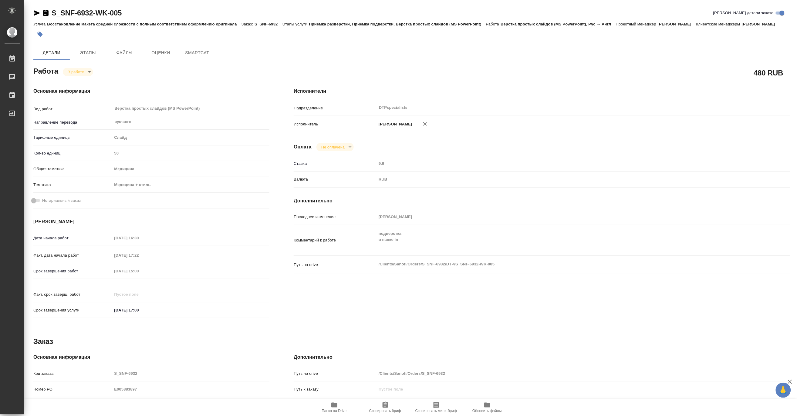
type textarea "x"
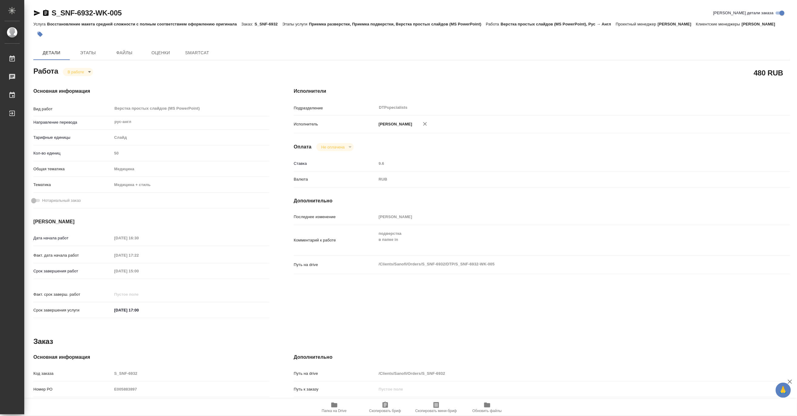
type textarea "x"
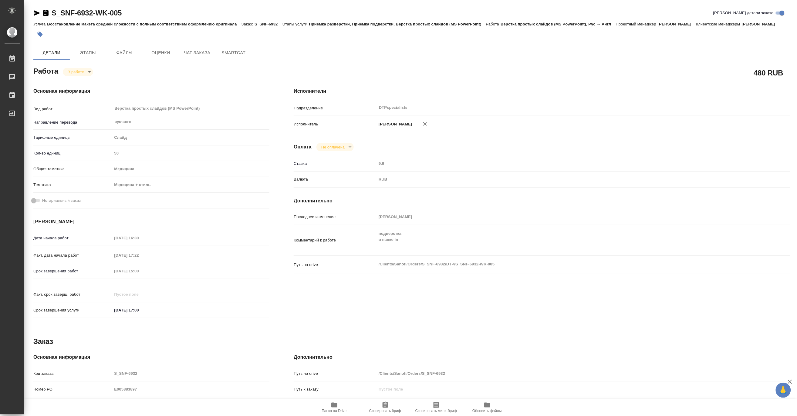
click at [332, 408] on icon "button" at bounding box center [334, 405] width 6 height 5
type textarea "x"
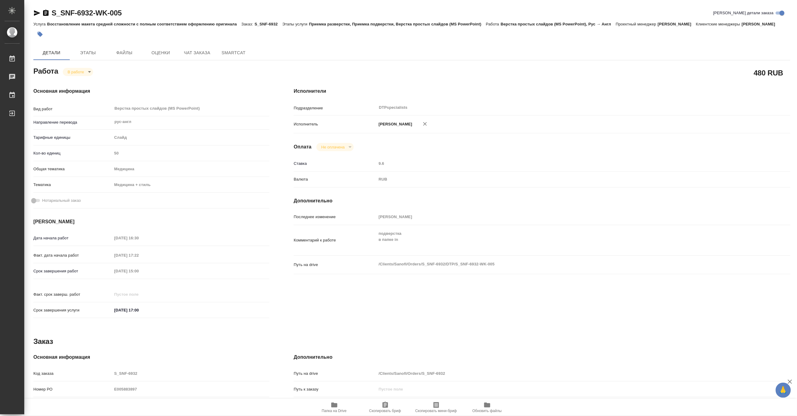
type textarea "x"
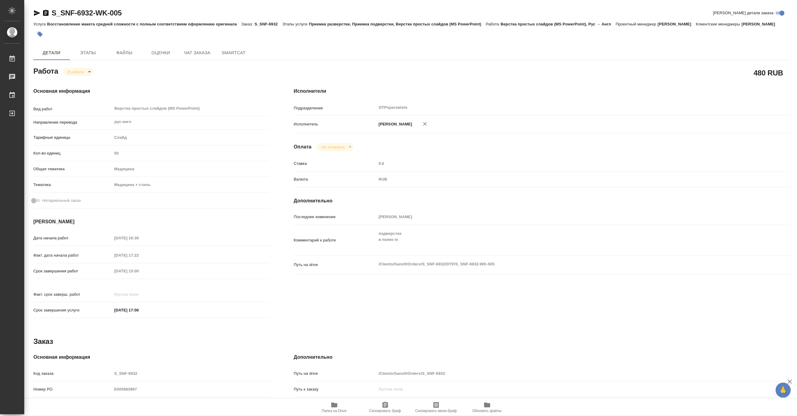
type textarea "x"
click at [73, 79] on body "🙏 .cls-1 fill:#fff; AWATERA Matveeva Maria Работы 0 Чаты График Выйти S_SNF-693…" at bounding box center [398, 208] width 797 height 416
click at [72, 89] on button "Выполнен" at bounding box center [78, 89] width 22 height 7
type textarea "x"
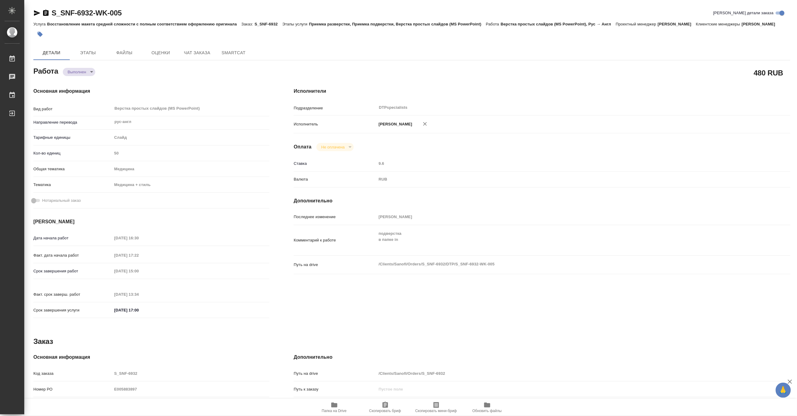
type textarea "x"
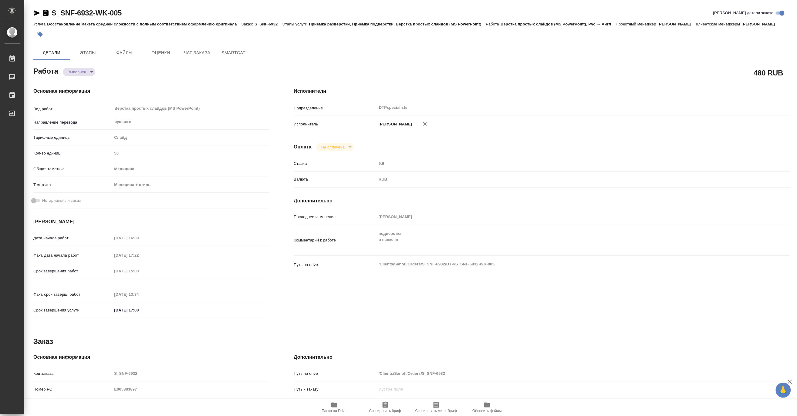
type textarea "x"
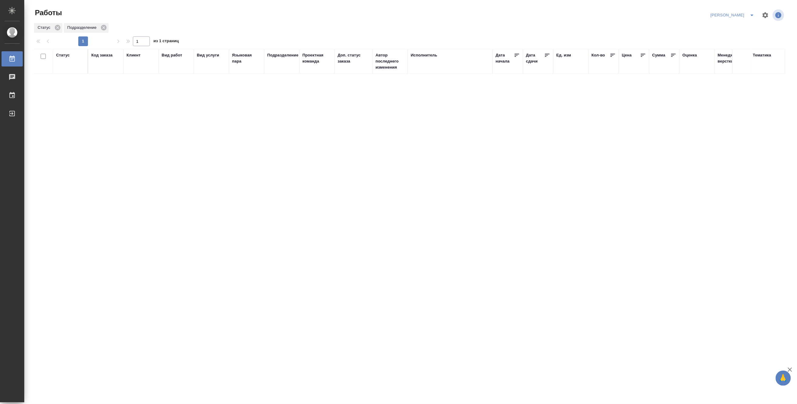
click at [750, 12] on icon "split button" at bounding box center [751, 15] width 7 height 7
click at [732, 57] on li "Верстка и Дизайн" at bounding box center [729, 57] width 58 height 10
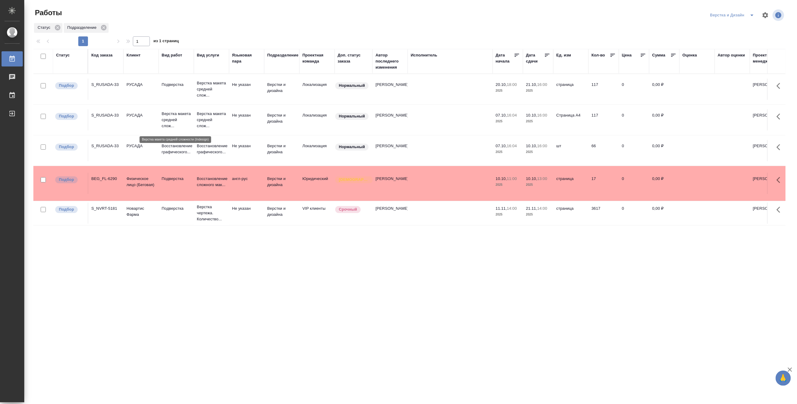
click at [174, 116] on p "Верстка макета средней слож..." at bounding box center [176, 120] width 29 height 18
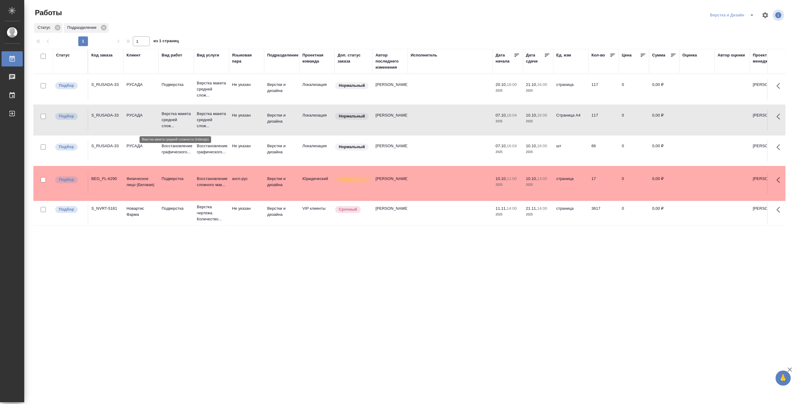
click at [174, 116] on p "Верстка макета средней слож..." at bounding box center [176, 120] width 29 height 18
click at [750, 10] on button "split button" at bounding box center [752, 15] width 12 height 10
click at [745, 45] on li "[PERSON_NAME]" at bounding box center [735, 47] width 58 height 10
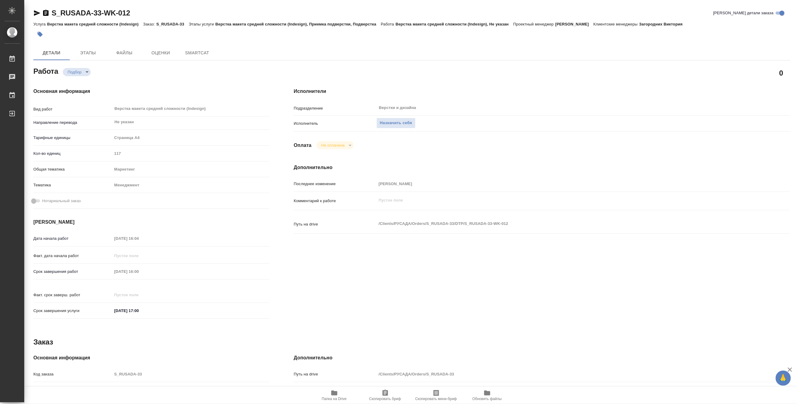
type textarea "x"
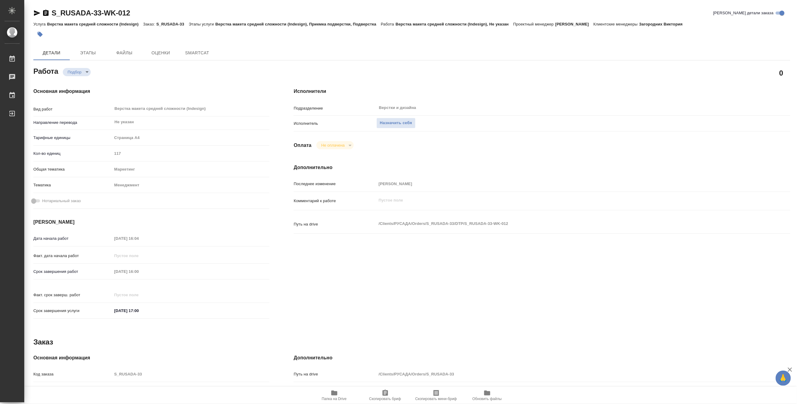
type textarea "x"
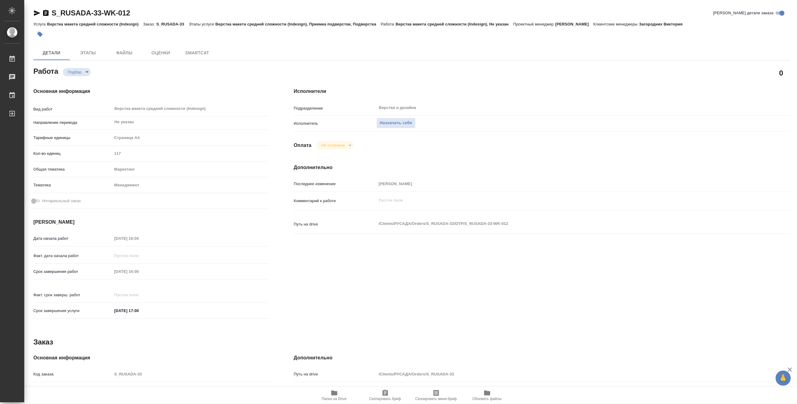
type textarea "x"
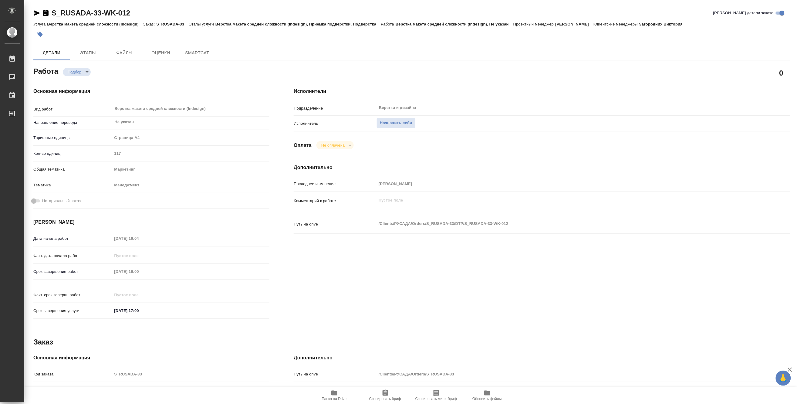
type textarea "x"
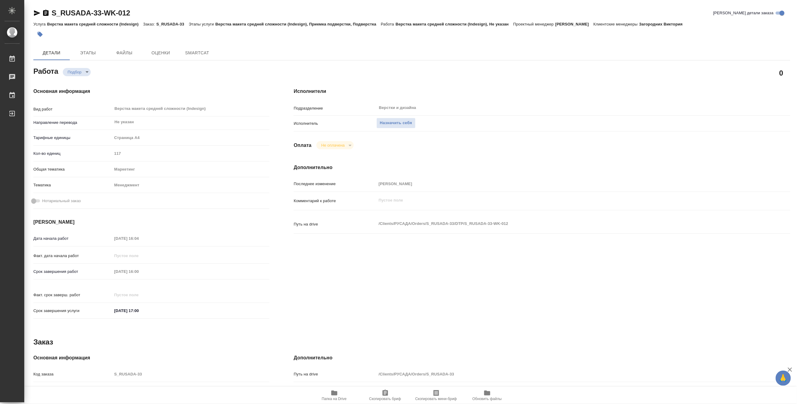
type textarea "x"
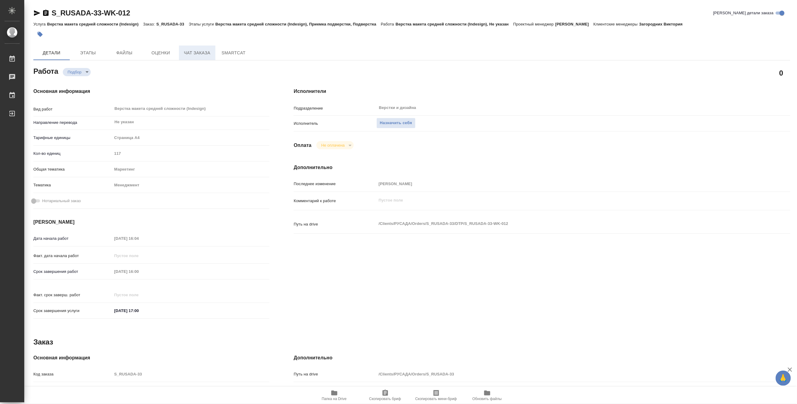
click at [191, 52] on span "Чат заказа" at bounding box center [197, 53] width 29 height 8
type textarea "x"
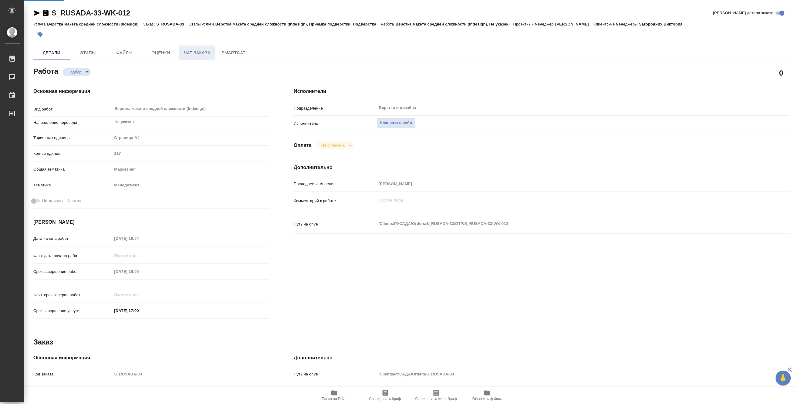
type textarea "x"
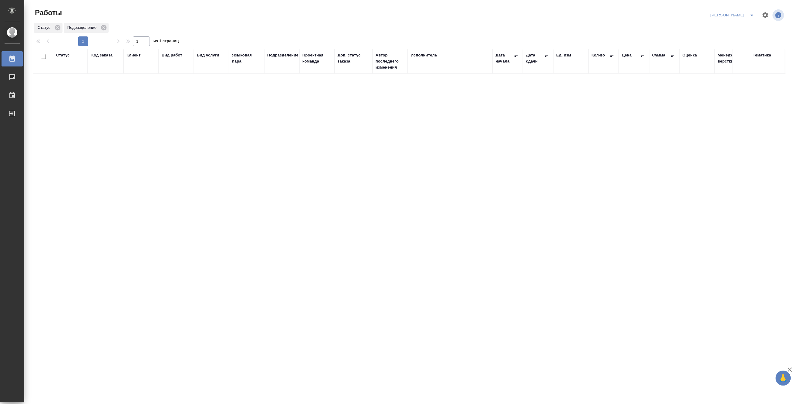
click at [752, 13] on icon "split button" at bounding box center [751, 15] width 7 height 7
click at [733, 55] on li "Верстка и Дизайн" at bounding box center [729, 57] width 58 height 10
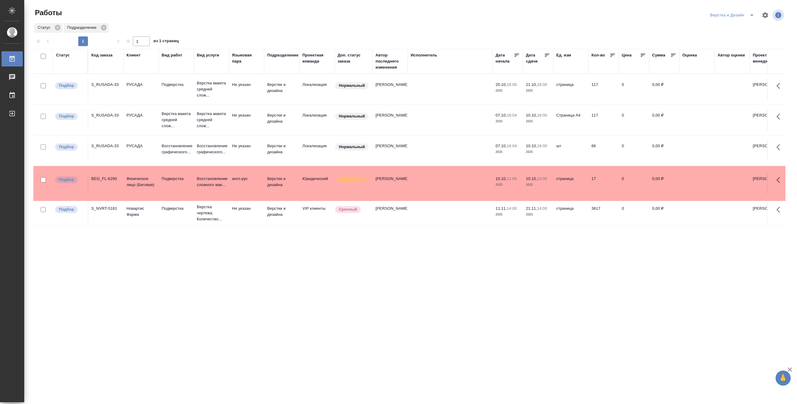
click at [751, 14] on icon "split button" at bounding box center [751, 15] width 7 height 7
click at [732, 43] on li "[PERSON_NAME]" at bounding box center [735, 47] width 58 height 10
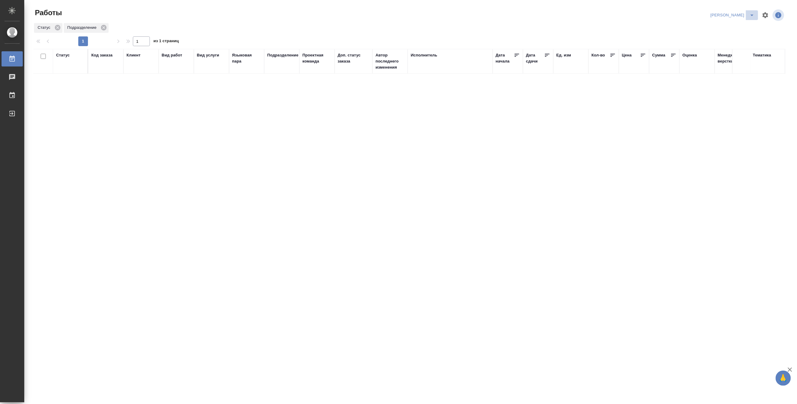
click at [753, 14] on icon "split button" at bounding box center [751, 15] width 7 height 7
click at [731, 28] on li "[PERSON_NAME] работе" at bounding box center [729, 27] width 58 height 10
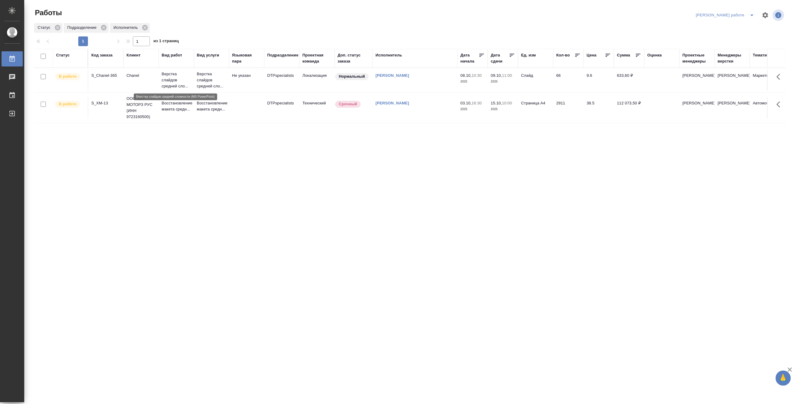
click at [168, 76] on p "Верстка слайдов средней сло..." at bounding box center [176, 80] width 29 height 18
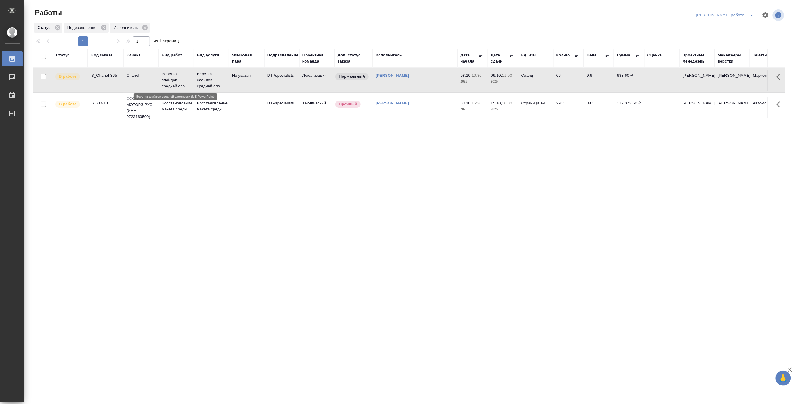
click at [168, 76] on p "Верстка слайдов средней сло..." at bounding box center [176, 80] width 29 height 18
click at [753, 10] on button "split button" at bounding box center [752, 15] width 12 height 10
click at [744, 33] on li "Матвеева_назначено" at bounding box center [730, 37] width 55 height 10
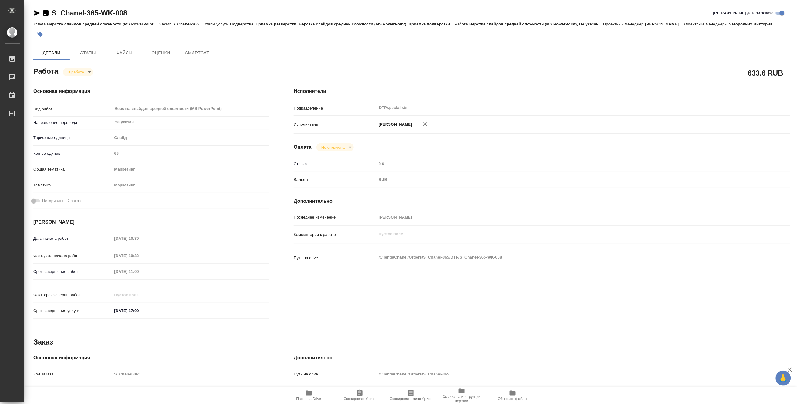
type textarea "x"
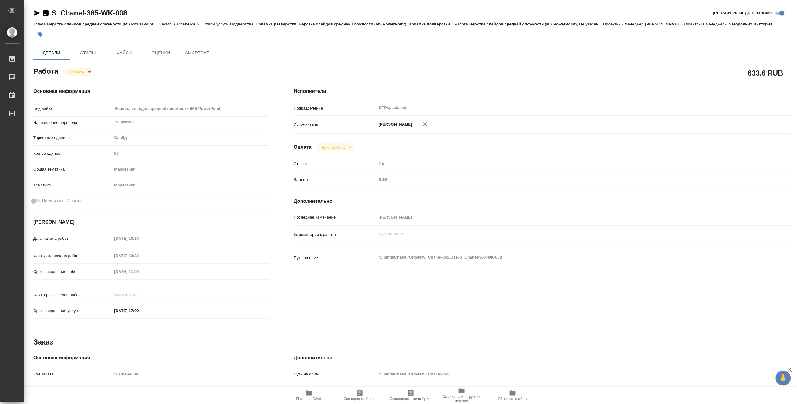
type textarea "x"
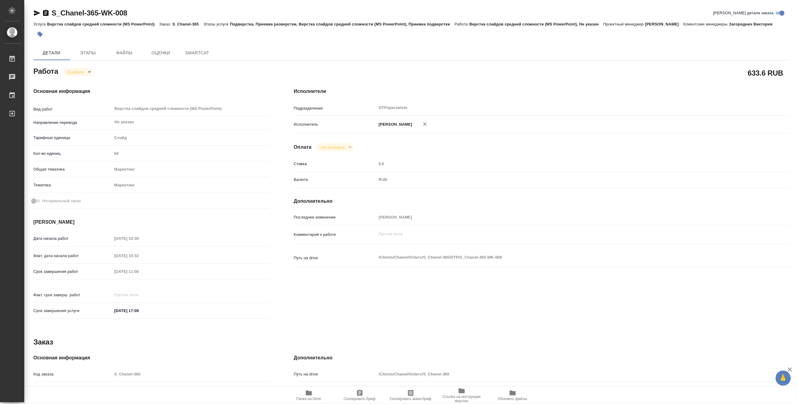
type textarea "x"
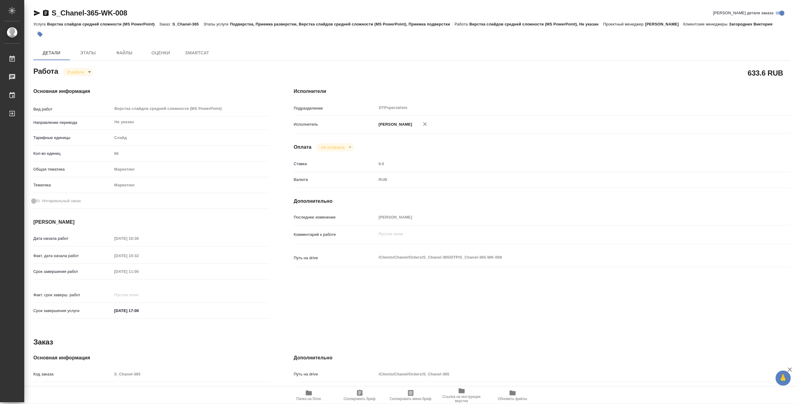
type textarea "x"
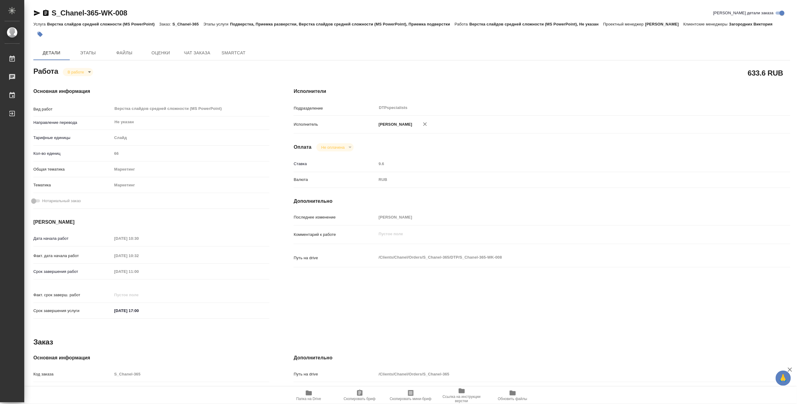
type textarea "x"
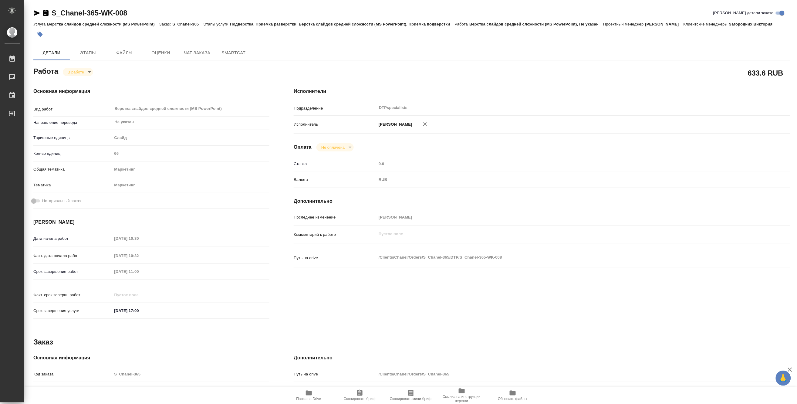
type textarea "x"
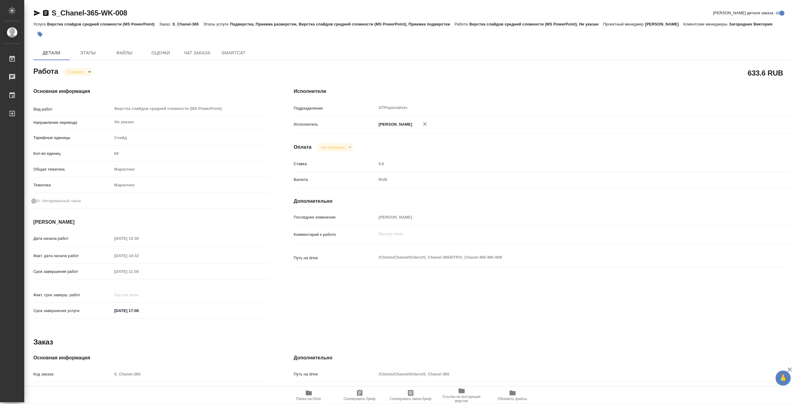
type textarea "x"
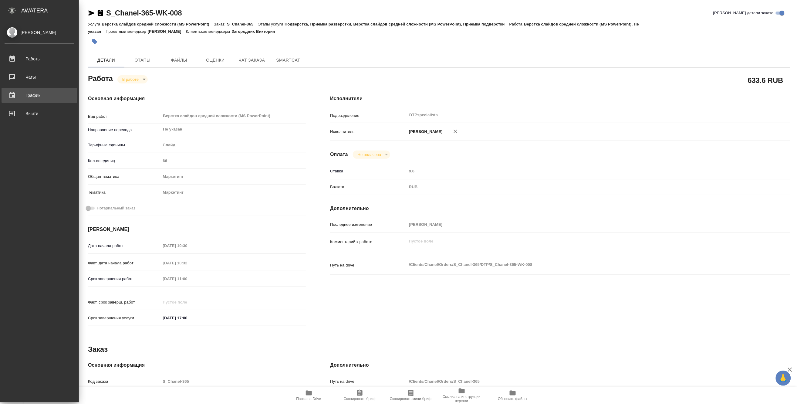
type textarea "x"
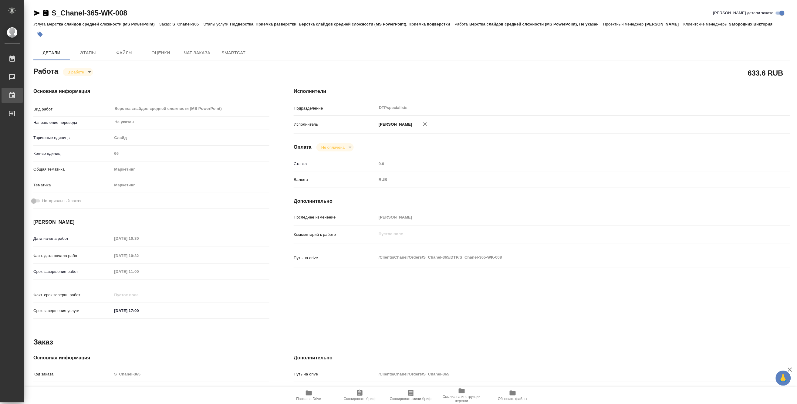
click at [11, 96] on div "График" at bounding box center [4, 95] width 15 height 9
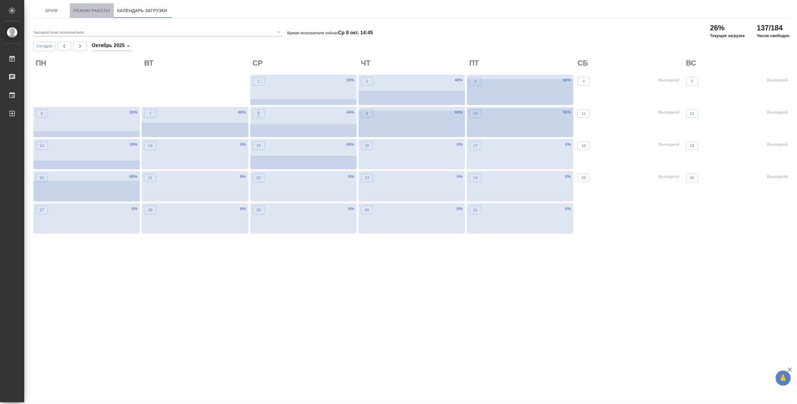
click at [93, 10] on span "Режим работы" at bounding box center [91, 11] width 37 height 8
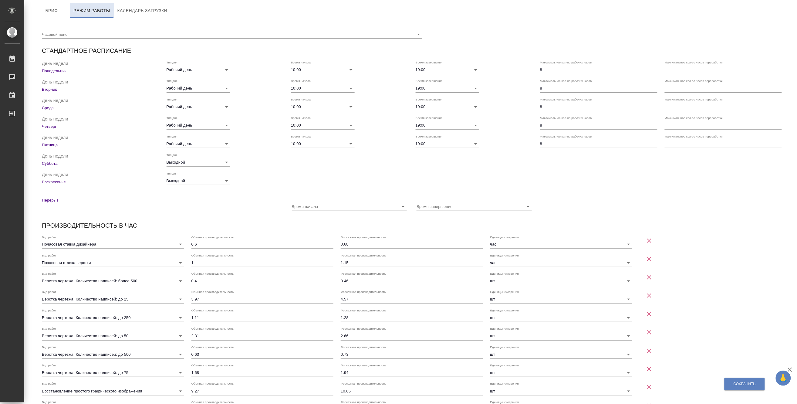
checkbox input "true"
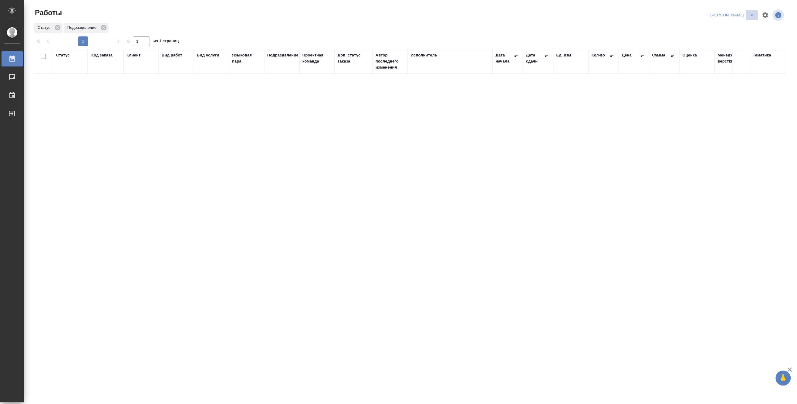
click at [748, 12] on icon "split button" at bounding box center [751, 15] width 7 height 7
click at [727, 54] on li "Верстка и Дизайн" at bounding box center [729, 57] width 58 height 10
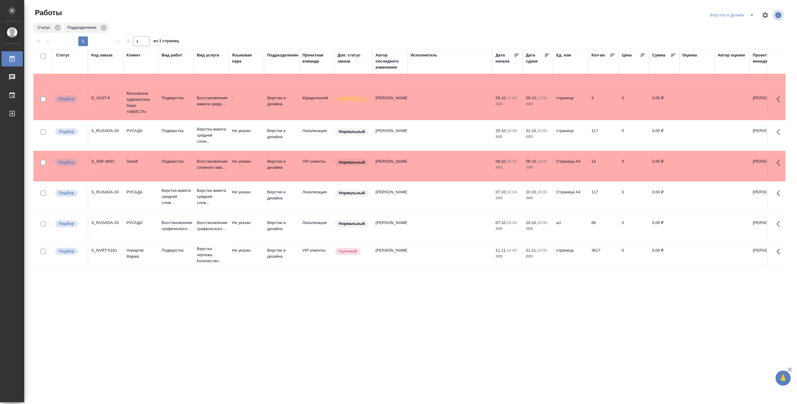
scroll to position [70, 0]
click at [209, 187] on p "Верстка макета средней слож..." at bounding box center [211, 196] width 29 height 18
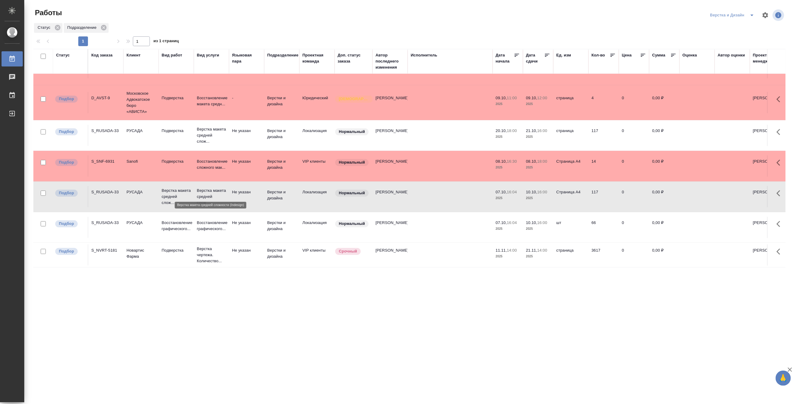
click at [209, 187] on p "Верстка макета средней слож..." at bounding box center [211, 196] width 29 height 18
click at [751, 13] on icon "split button" at bounding box center [751, 15] width 7 height 7
click at [729, 45] on li "Матвеева_назначено" at bounding box center [735, 47] width 58 height 10
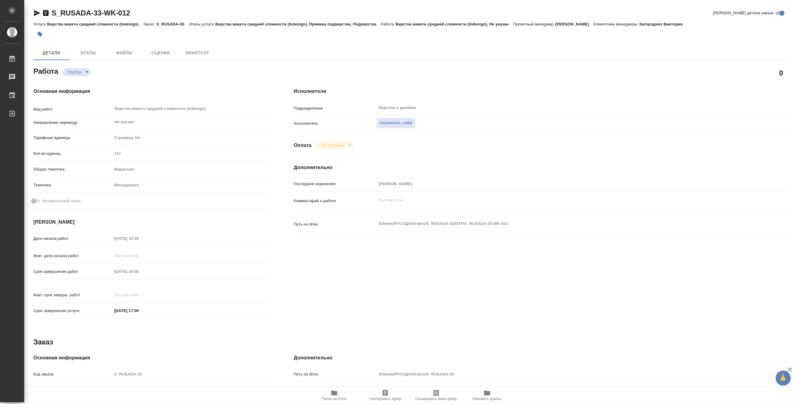
type textarea "x"
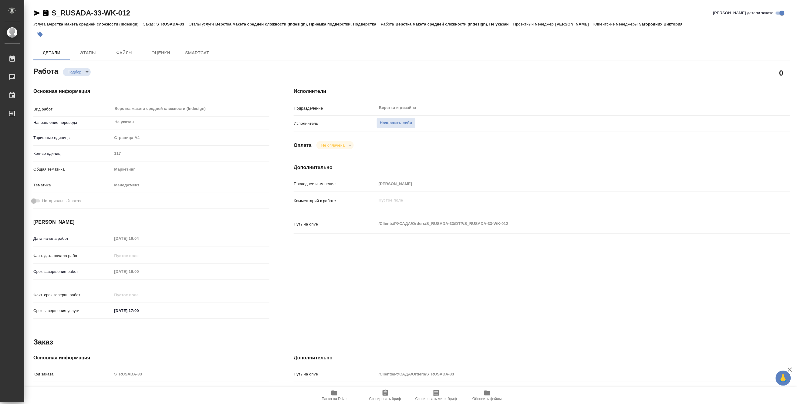
type textarea "x"
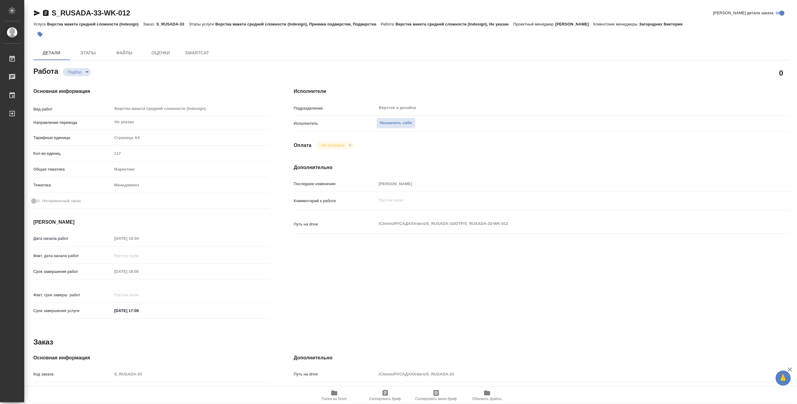
type textarea "x"
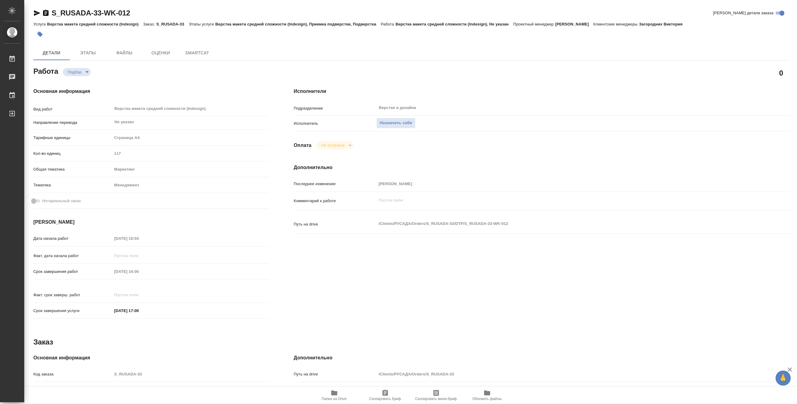
type textarea "x"
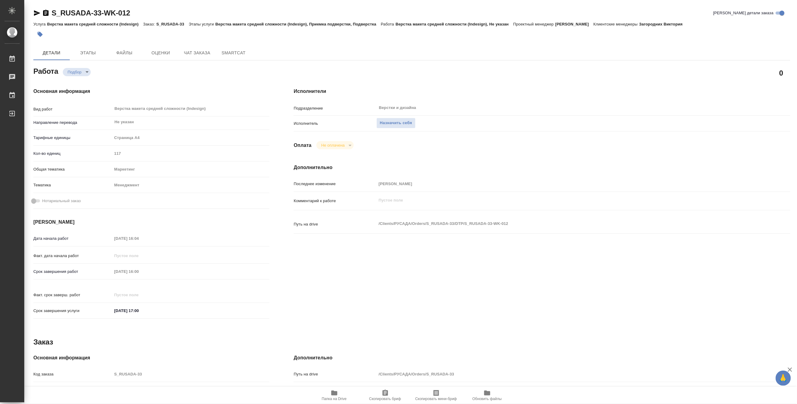
type textarea "x"
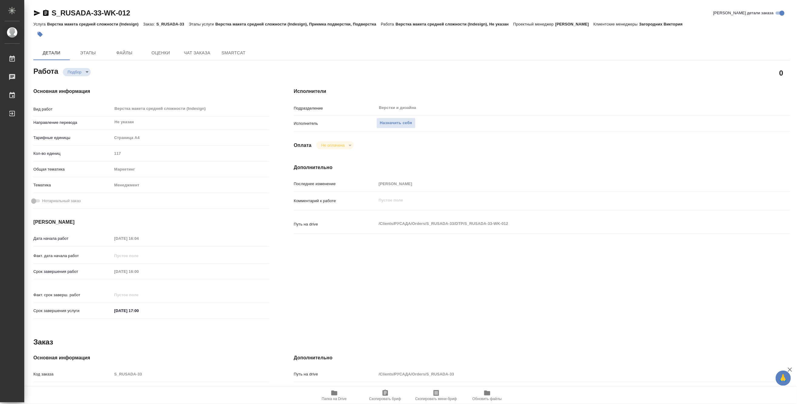
type textarea "x"
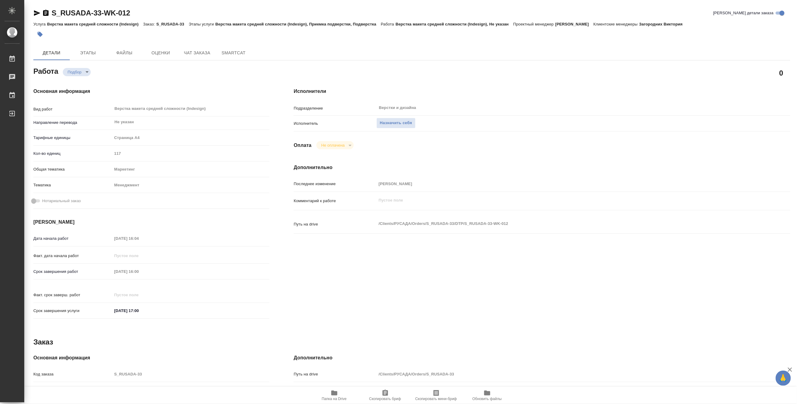
type textarea "x"
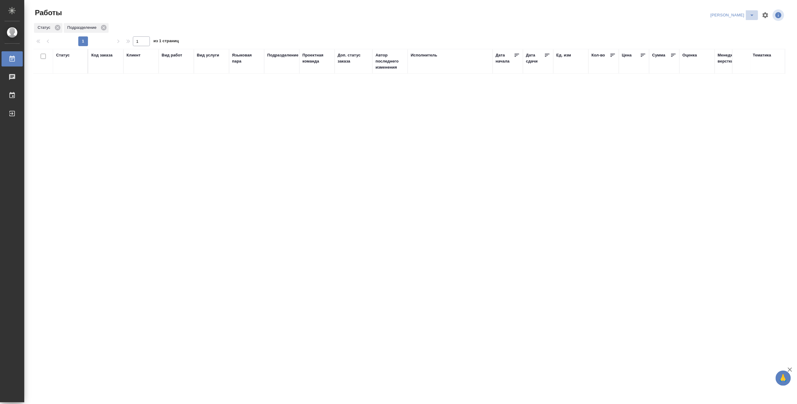
click at [751, 12] on icon "split button" at bounding box center [751, 15] width 7 height 7
click at [713, 57] on li "Верстка и Дизайн" at bounding box center [729, 57] width 58 height 10
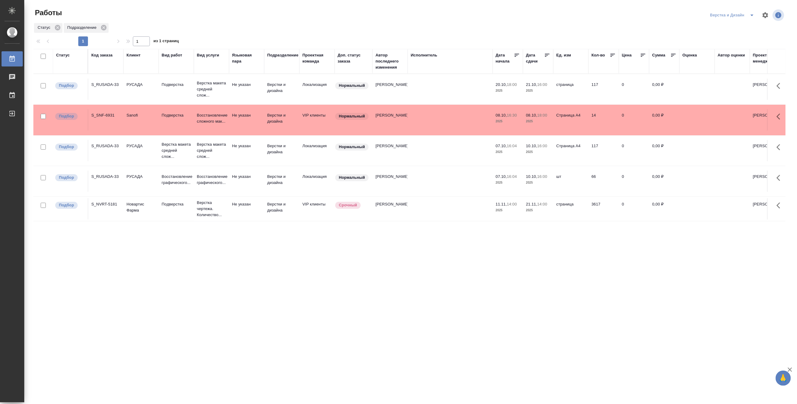
click at [96, 246] on div "Статус Код заказа Клиент Вид работ Вид услуги Языковая пара Подразделение Проек…" at bounding box center [409, 158] width 752 height 218
click at [748, 11] on button "split button" at bounding box center [752, 15] width 12 height 10
click at [733, 59] on li "Ждемс" at bounding box center [735, 57] width 58 height 10
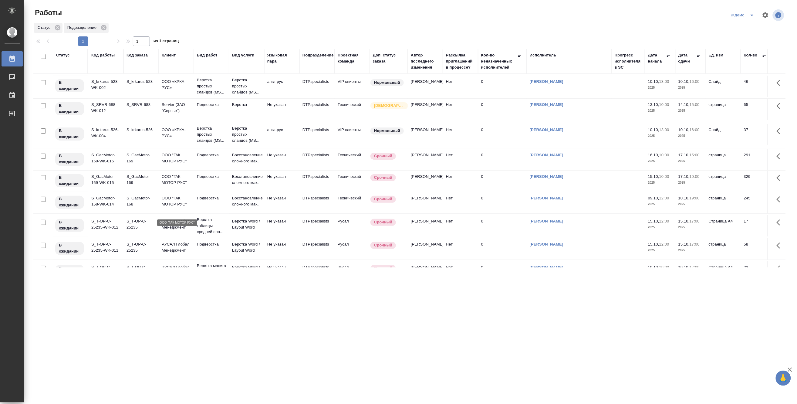
click at [173, 207] on p "ООО "ГАК МОТОР РУС"" at bounding box center [176, 201] width 29 height 12
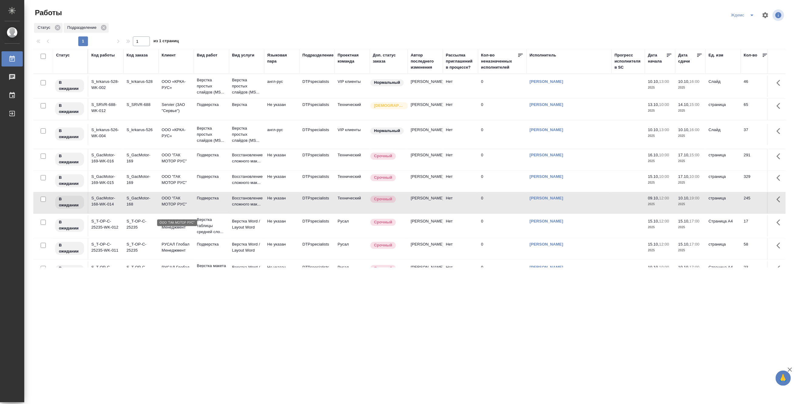
click at [173, 207] on p "ООО "ГАК МОТОР РУС"" at bounding box center [176, 201] width 29 height 12
click at [752, 14] on icon "split button" at bounding box center [751, 15] width 7 height 7
click at [740, 45] on li "[PERSON_NAME]" at bounding box center [746, 47] width 58 height 10
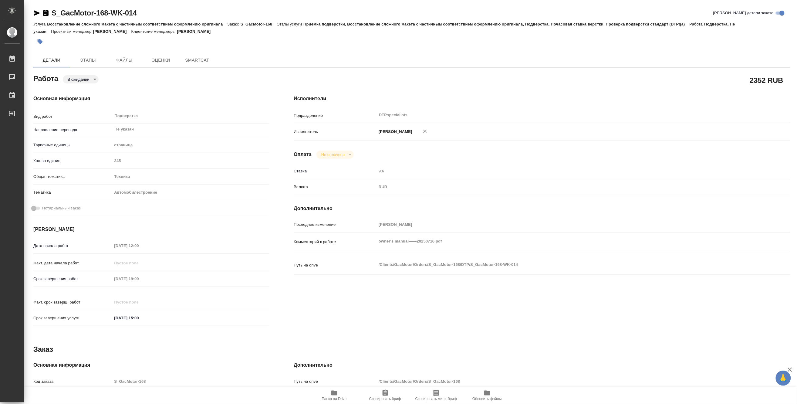
type textarea "x"
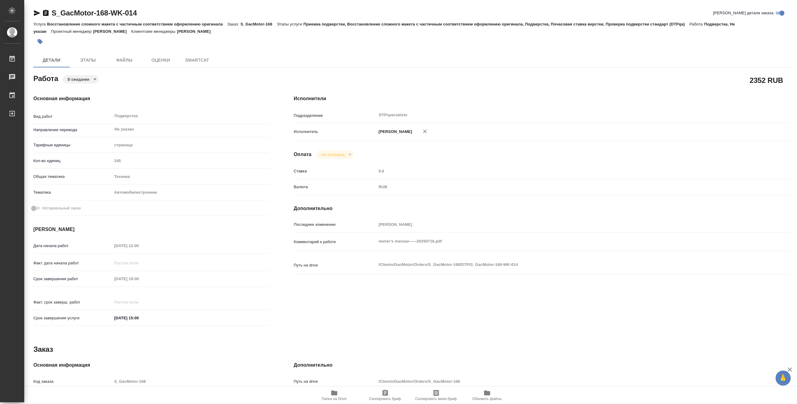
type textarea "x"
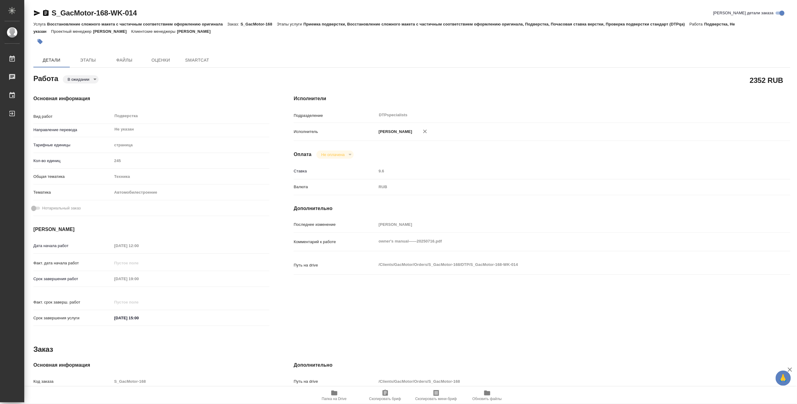
type textarea "x"
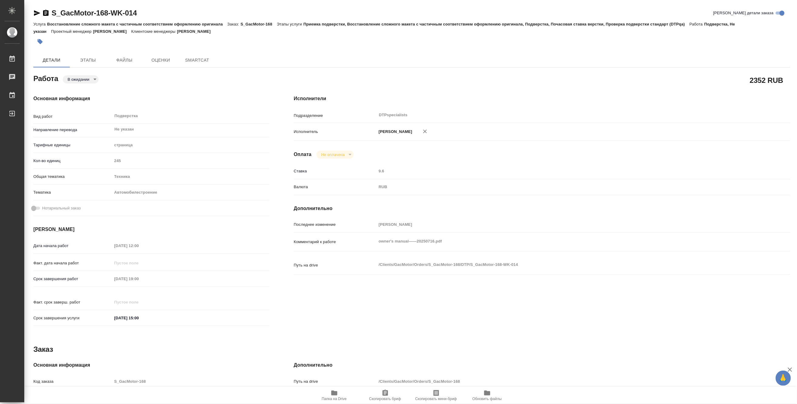
type textarea "x"
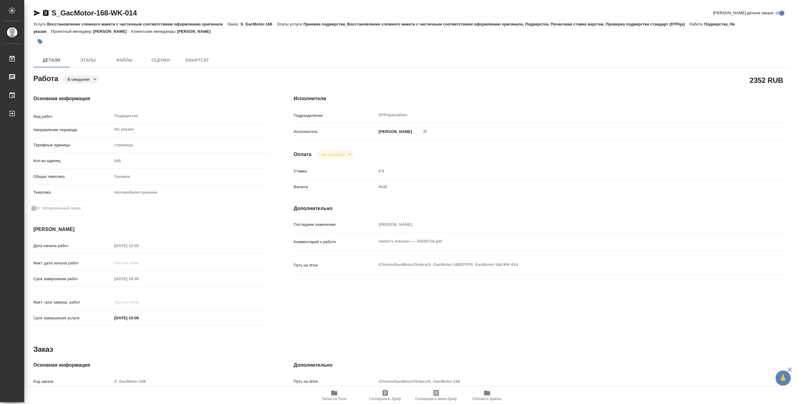
type textarea "x"
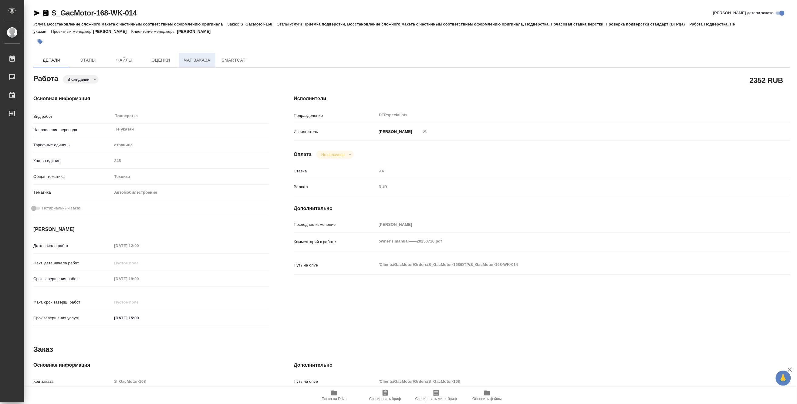
type textarea "x"
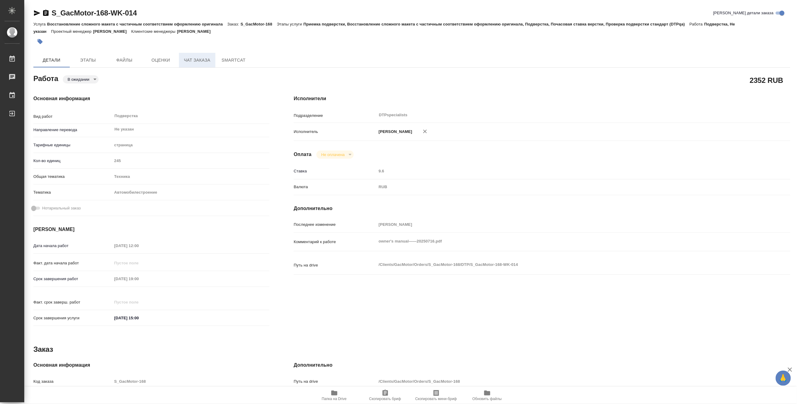
click at [192, 59] on span "Чат заказа" at bounding box center [197, 60] width 29 height 8
type textarea "x"
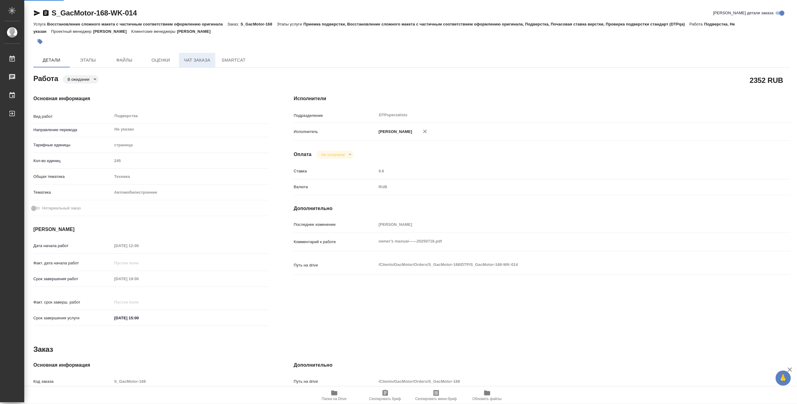
type textarea "x"
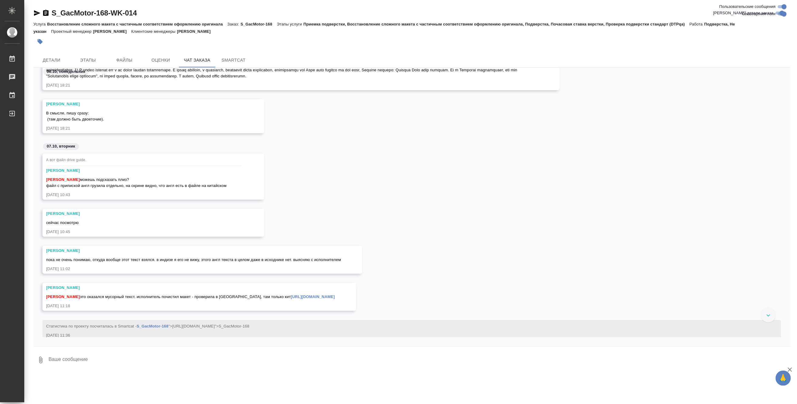
scroll to position [15120, 0]
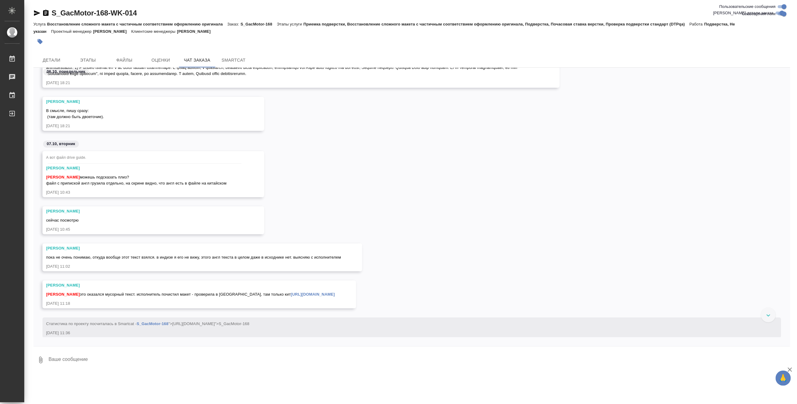
click at [129, 286] on div "Заборова Александра" at bounding box center [190, 285] width 289 height 6
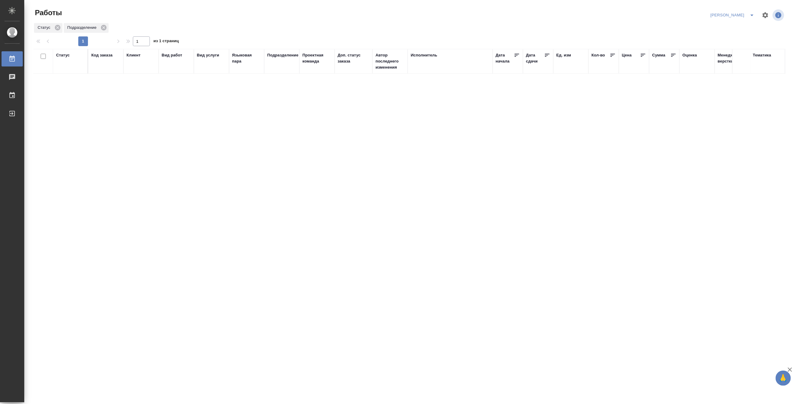
click at [750, 12] on icon "split button" at bounding box center [751, 15] width 7 height 7
click at [716, 53] on li "Верстка и Дизайн" at bounding box center [729, 57] width 58 height 10
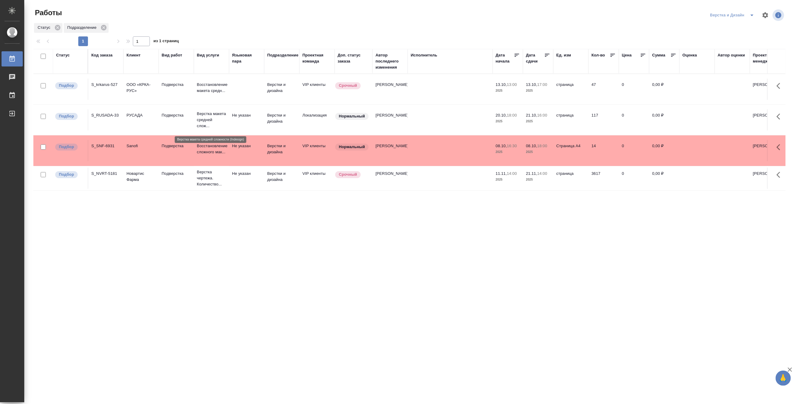
click at [208, 115] on p "Верстка макета средней слож..." at bounding box center [211, 120] width 29 height 18
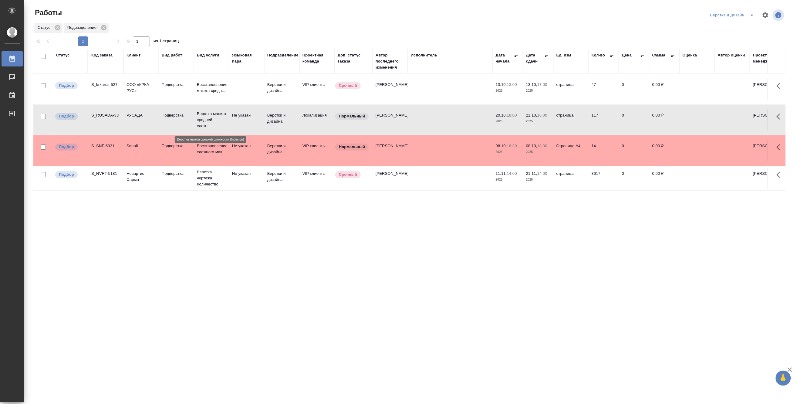
click at [207, 119] on p "Верстка макета средней слож..." at bounding box center [211, 120] width 29 height 18
click at [752, 12] on icon "split button" at bounding box center [751, 15] width 7 height 7
click at [738, 44] on li "[PERSON_NAME]" at bounding box center [735, 47] width 58 height 10
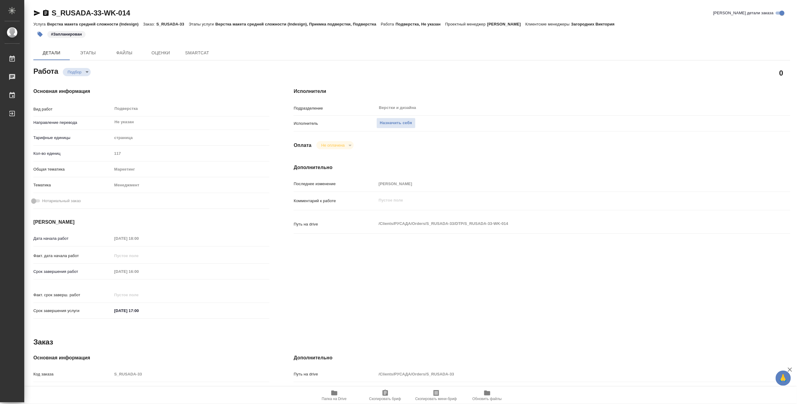
type textarea "x"
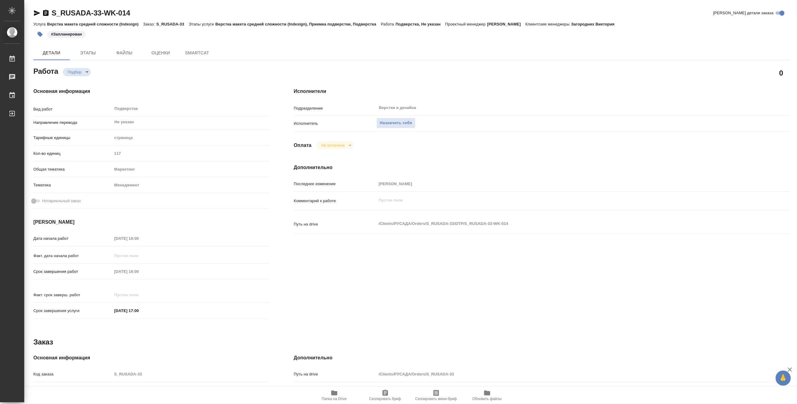
type textarea "x"
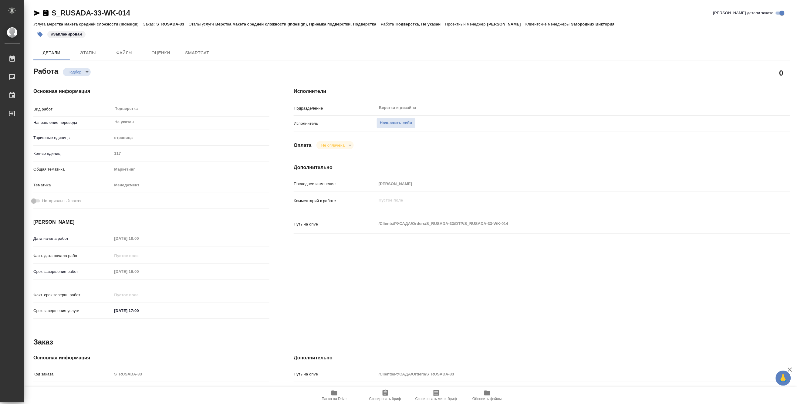
type textarea "x"
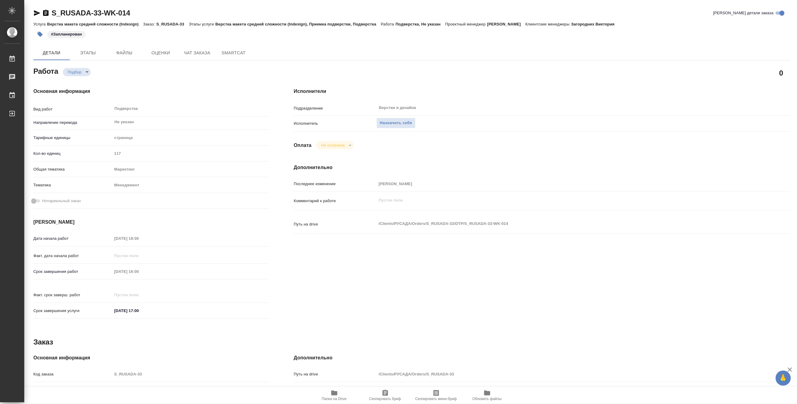
type textarea "x"
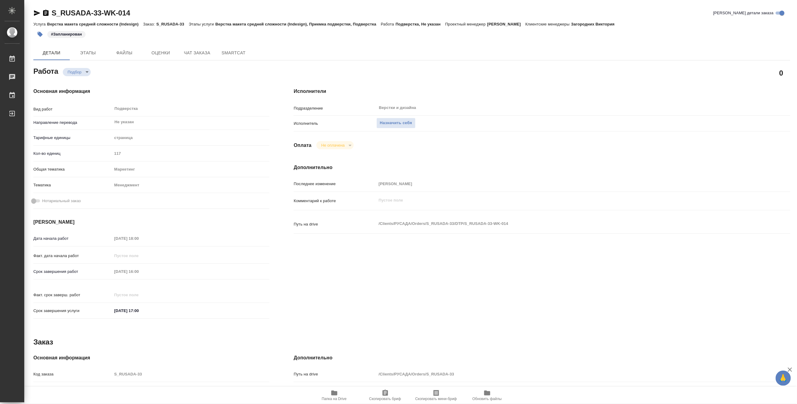
type textarea "x"
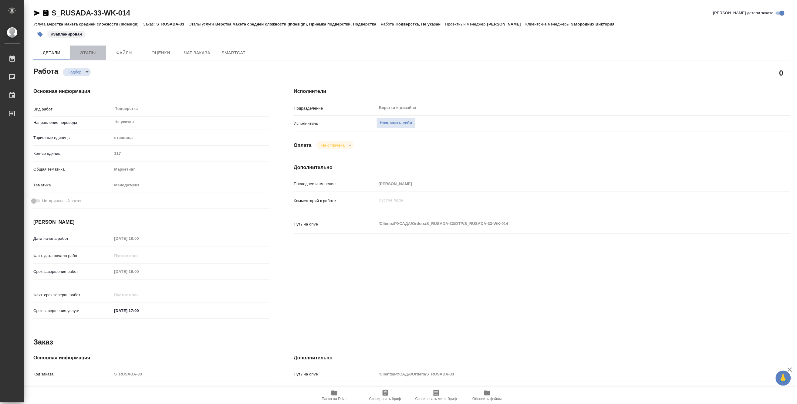
click at [90, 55] on span "Этапы" at bounding box center [87, 53] width 29 height 8
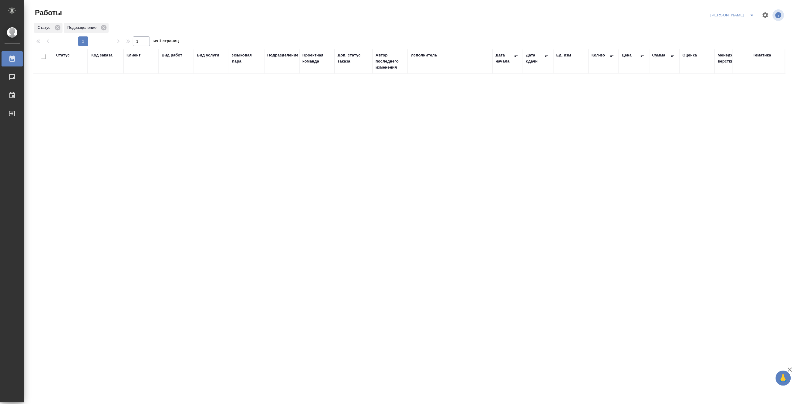
click at [755, 12] on icon "split button" at bounding box center [751, 15] width 7 height 7
click at [730, 55] on li "Верстка и Дизайн" at bounding box center [729, 57] width 58 height 10
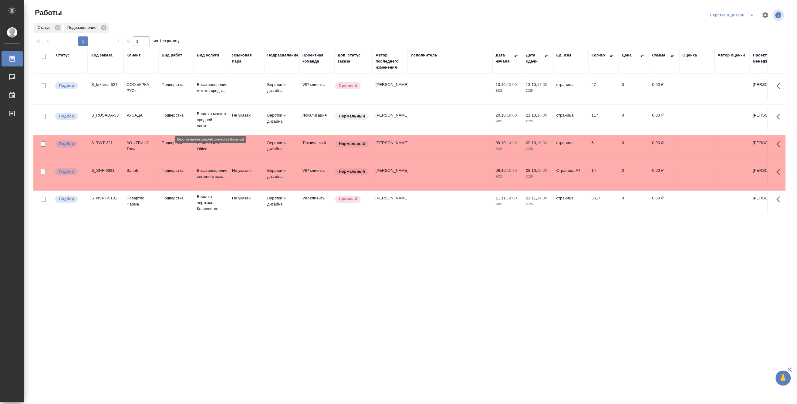
click at [209, 116] on p "Верстка макета средней слож..." at bounding box center [211, 120] width 29 height 18
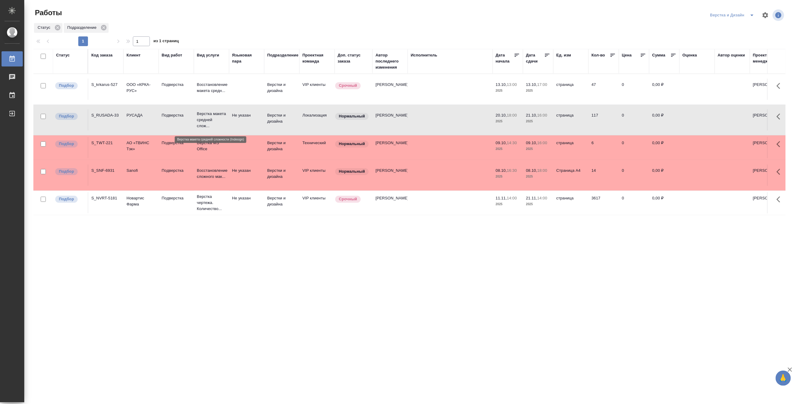
click at [209, 116] on p "Верстка макета средней слож..." at bounding box center [211, 120] width 29 height 18
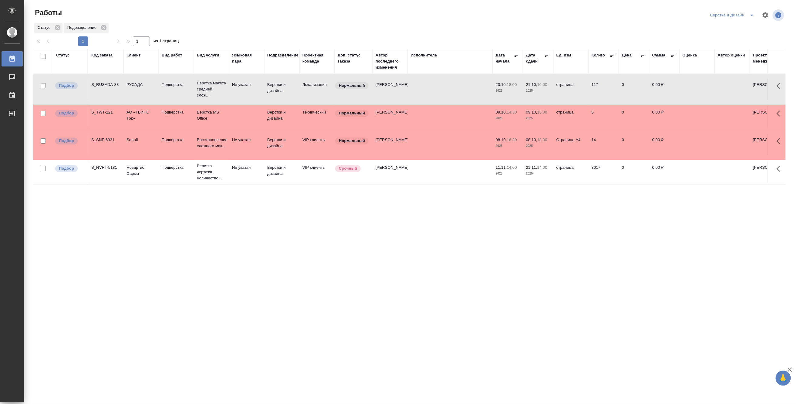
click at [753, 16] on icon "split button" at bounding box center [751, 15] width 7 height 7
click at [739, 27] on li "Матвеева_В работе" at bounding box center [735, 27] width 58 height 10
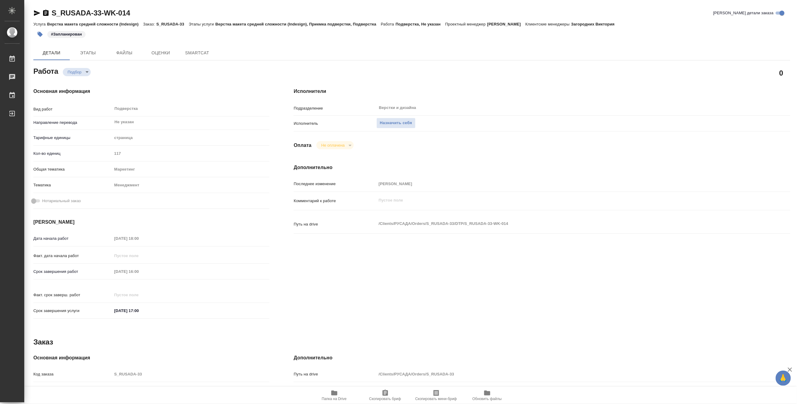
type textarea "x"
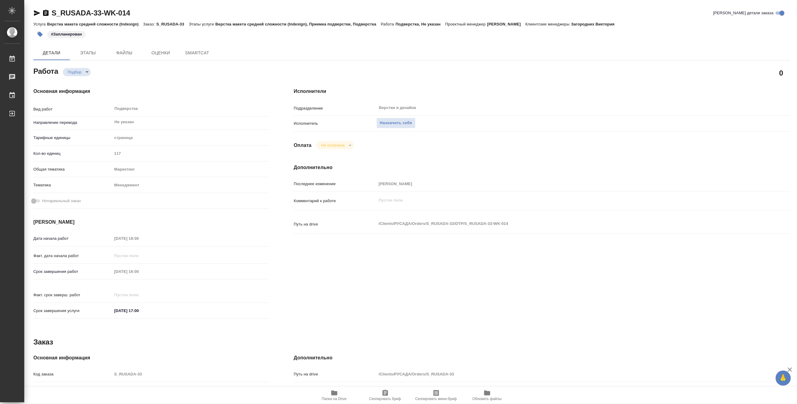
type textarea "x"
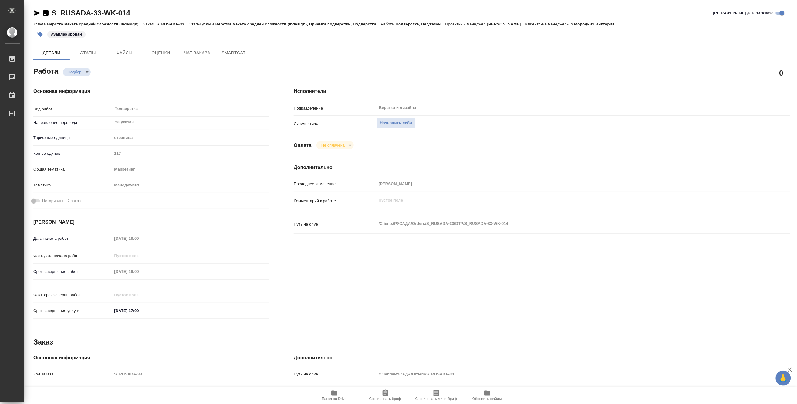
type textarea "x"
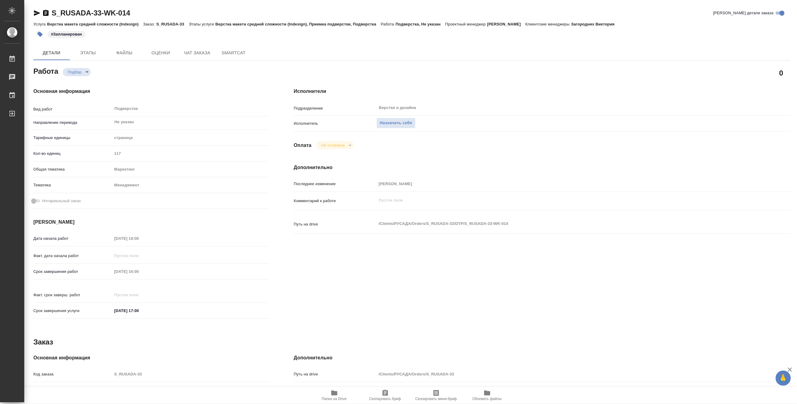
type textarea "x"
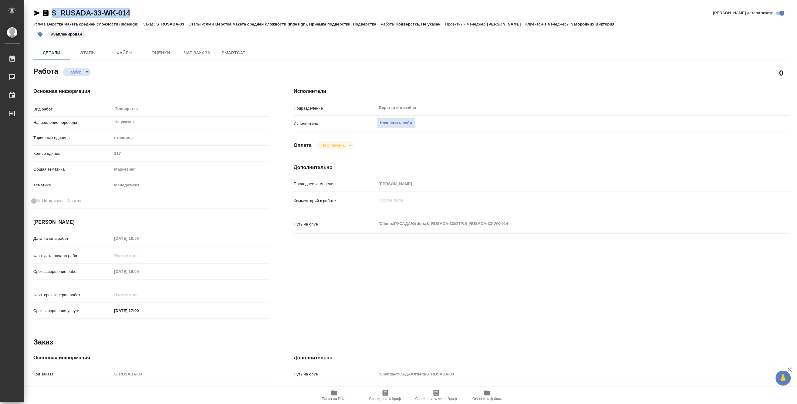
drag, startPoint x: 142, startPoint y: 13, endPoint x: 53, endPoint y: 13, distance: 88.5
click at [53, 13] on div "S_RUSADA-33-WK-014 Кратко детали заказа" at bounding box center [411, 13] width 757 height 10
copy link "S_RUSADA-33-WK-014"
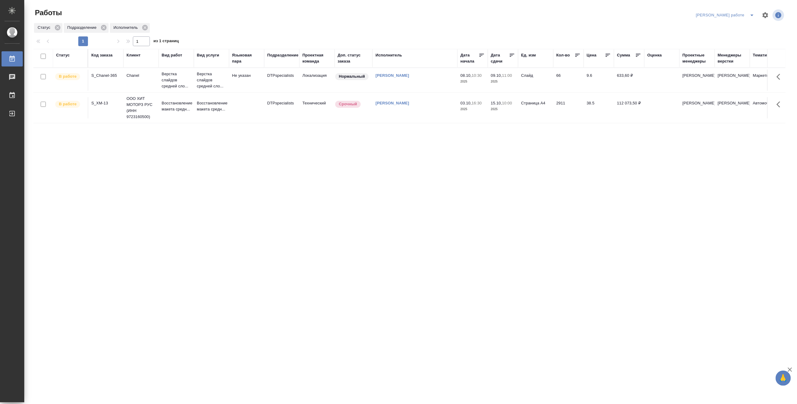
click at [749, 12] on icon "split button" at bounding box center [751, 15] width 7 height 7
click at [719, 57] on li "Верстка и Дизайн" at bounding box center [730, 57] width 55 height 10
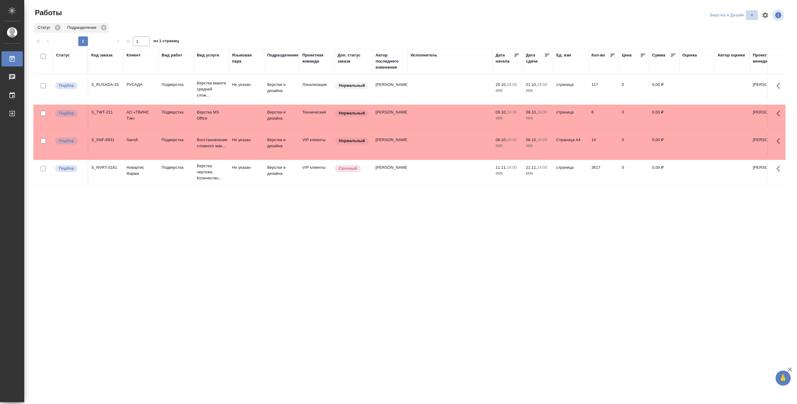
click at [751, 12] on icon "split button" at bounding box center [751, 15] width 7 height 7
click at [734, 48] on li "Матвеева_назначено" at bounding box center [735, 47] width 58 height 10
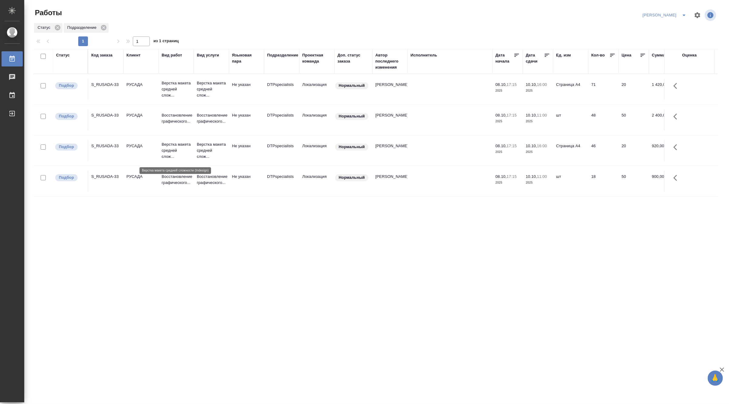
click at [172, 154] on p "Верстка макета средней слож..." at bounding box center [176, 150] width 29 height 18
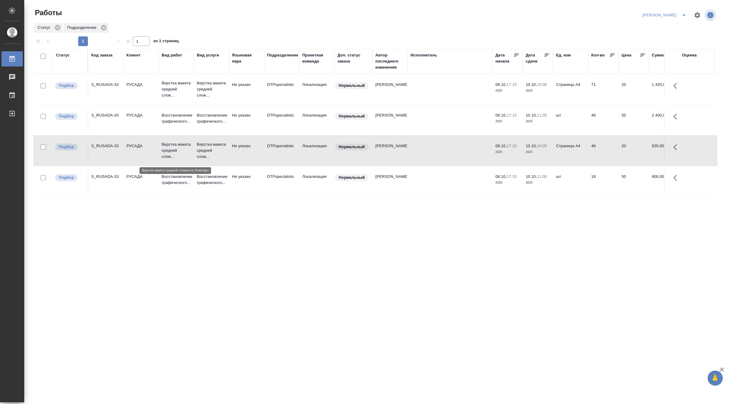
click at [172, 154] on p "Верстка макета средней слож..." at bounding box center [176, 150] width 29 height 18
click at [202, 146] on p "Верстка макета средней слож..." at bounding box center [211, 150] width 29 height 18
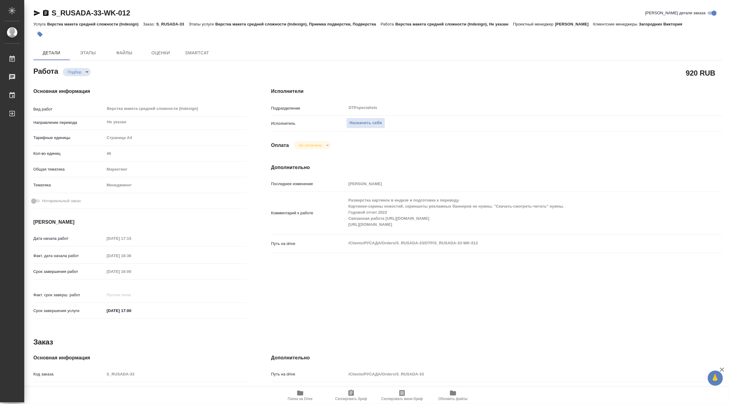
type textarea "x"
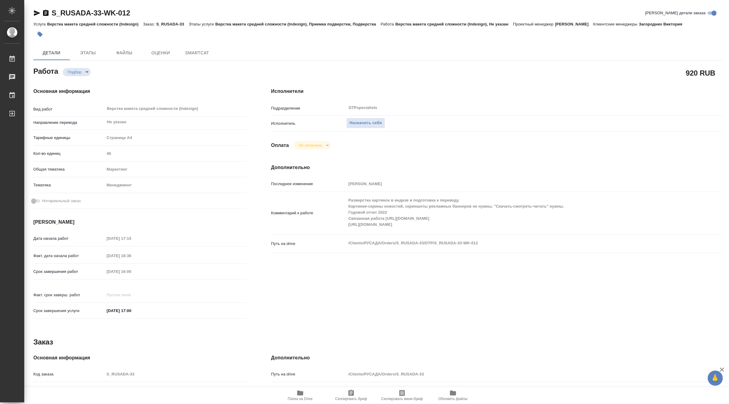
type textarea "x"
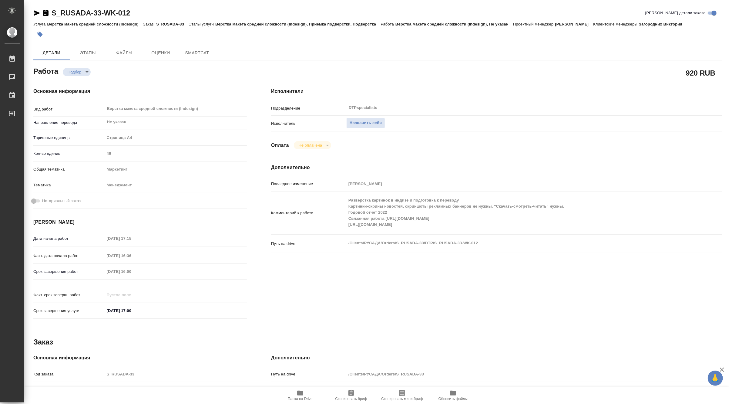
type textarea "x"
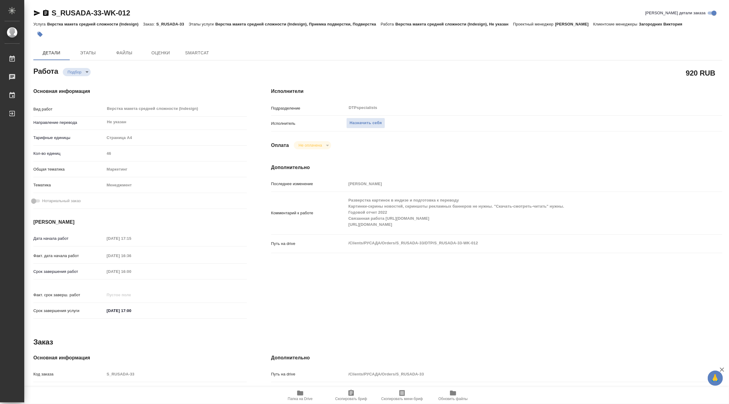
type textarea "x"
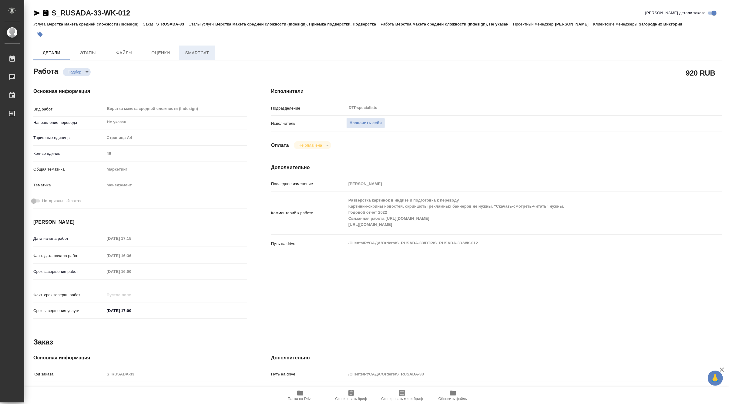
type textarea "x"
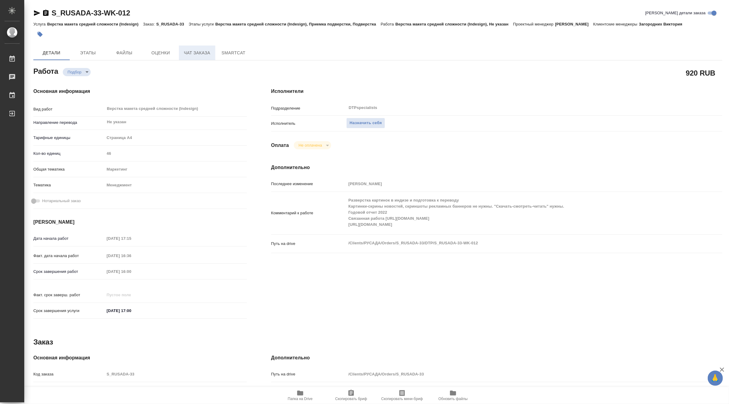
click at [188, 54] on span "Чат заказа" at bounding box center [197, 53] width 29 height 8
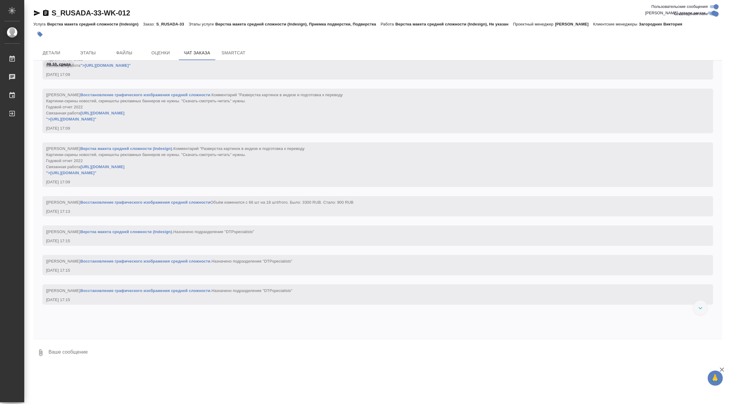
scroll to position [2222, 0]
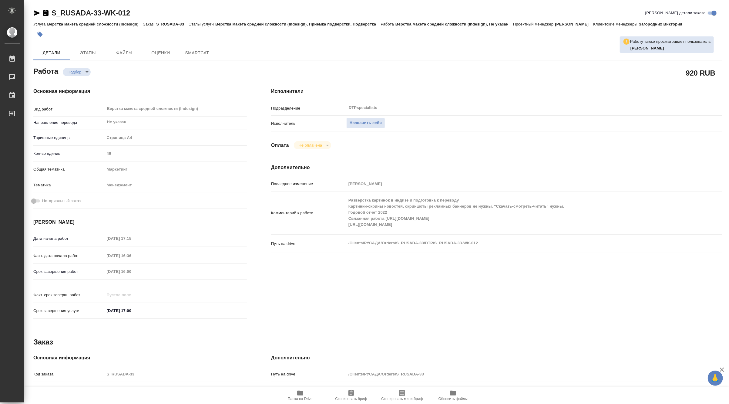
type textarea "x"
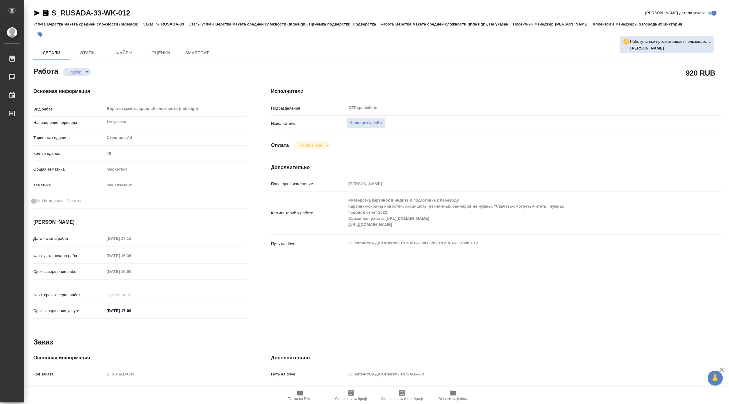
type textarea "x"
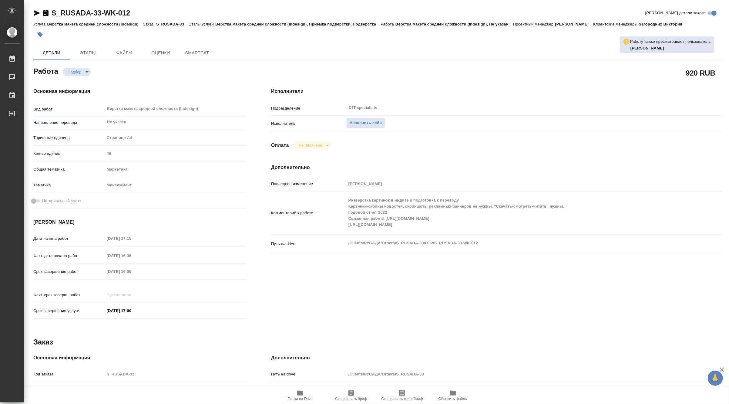
type textarea "x"
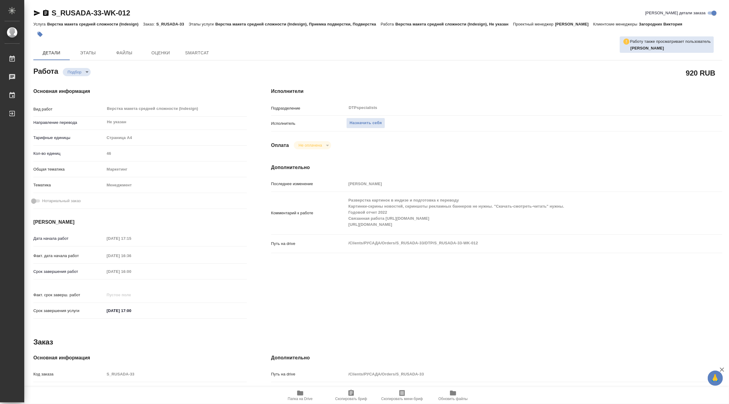
type textarea "x"
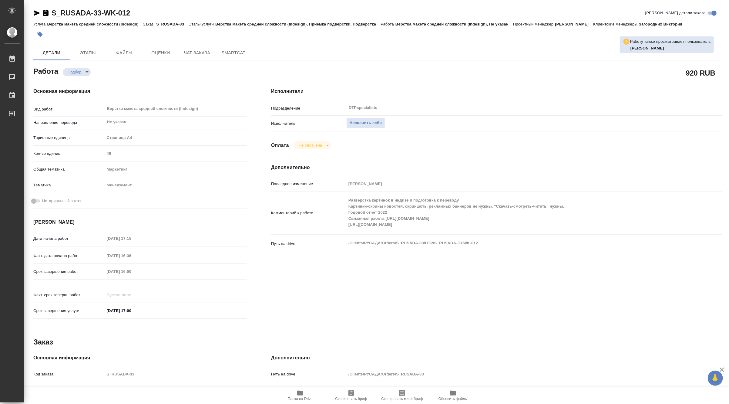
type textarea "x"
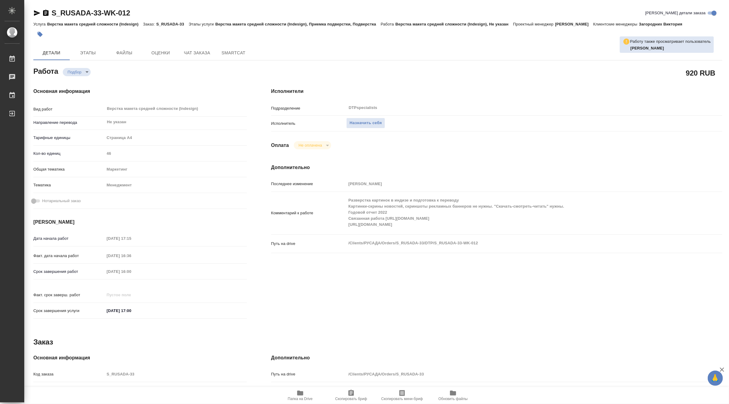
type textarea "x"
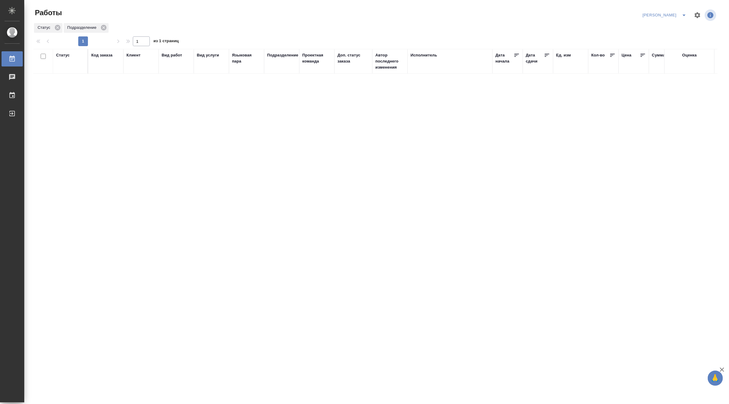
click at [684, 14] on icon "split button" at bounding box center [683, 15] width 7 height 7
click at [654, 49] on li "Ждемс" at bounding box center [661, 47] width 58 height 10
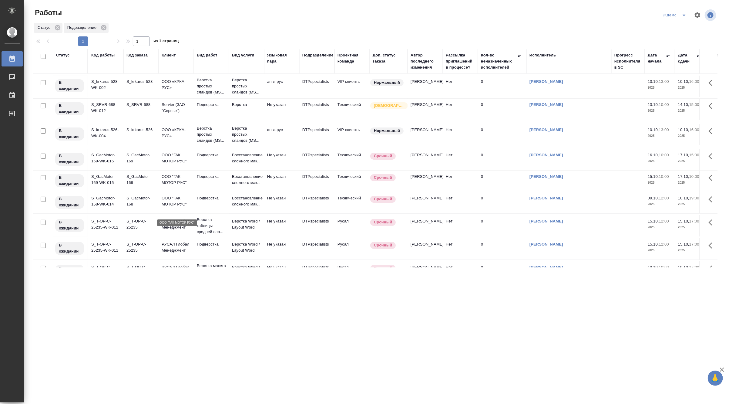
click at [184, 207] on p "ООО "ГАК МОТОР РУС"" at bounding box center [176, 201] width 29 height 12
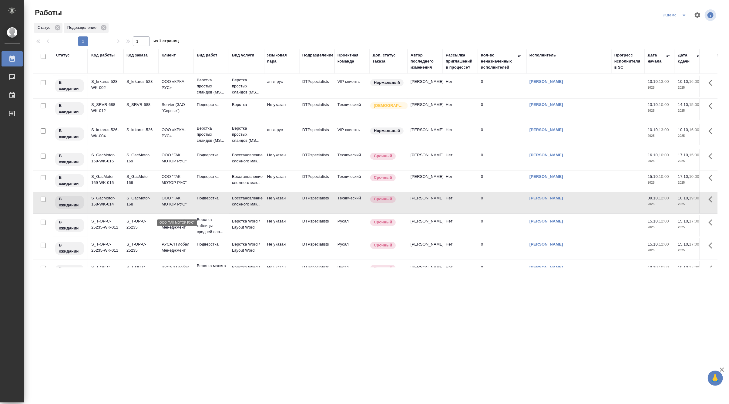
click at [184, 207] on p "ООО "ГАК МОТОР РУС"" at bounding box center [176, 201] width 29 height 12
click at [686, 12] on icon "split button" at bounding box center [683, 15] width 7 height 7
click at [687, 45] on li "[PERSON_NAME]" at bounding box center [679, 47] width 58 height 10
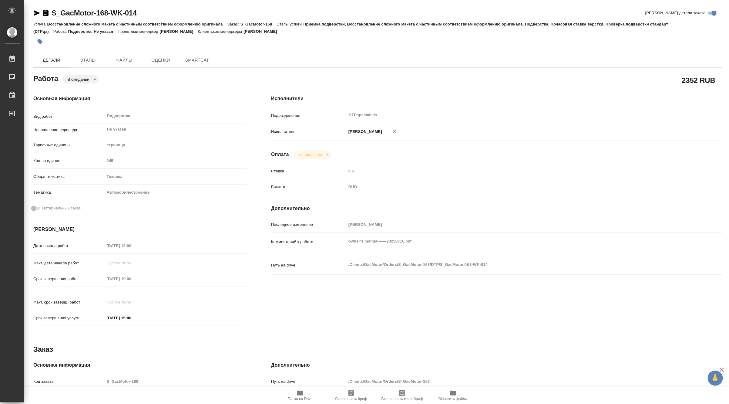
type textarea "x"
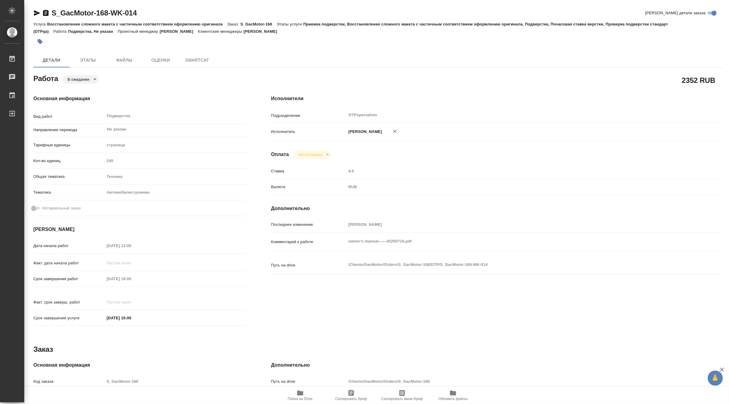
type textarea "x"
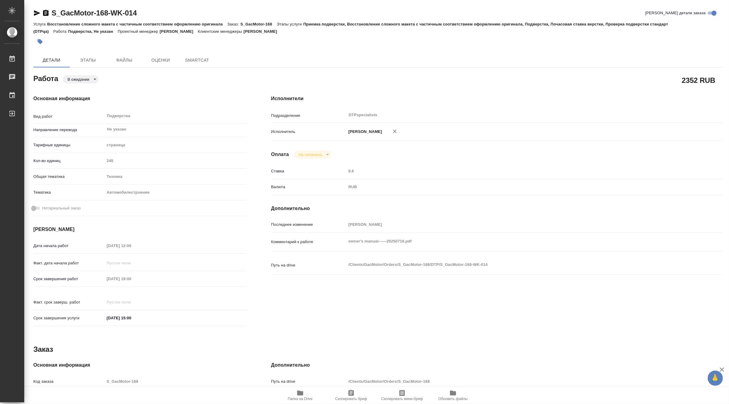
type textarea "x"
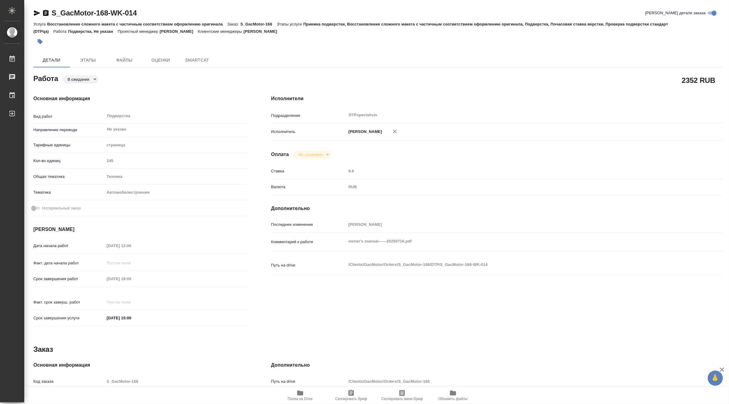
type textarea "x"
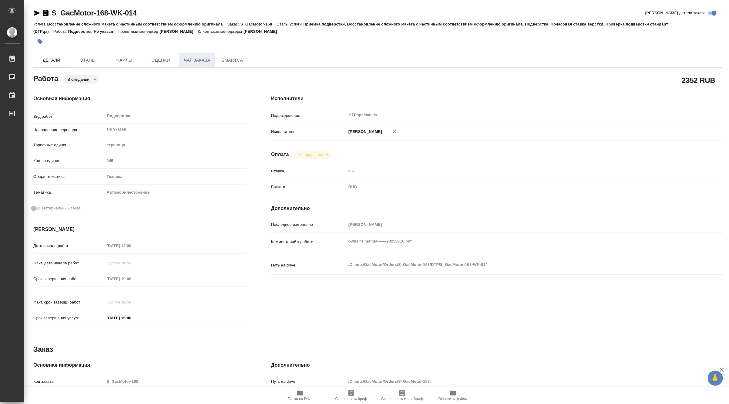
click at [185, 60] on span "Чат заказа" at bounding box center [197, 60] width 29 height 8
type textarea "x"
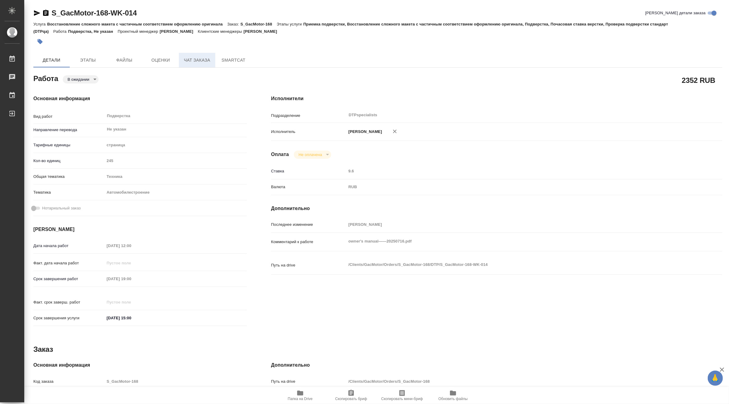
type textarea "x"
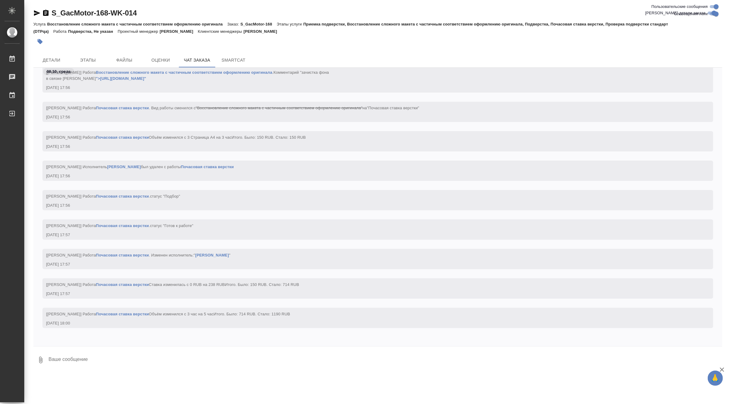
scroll to position [17119, 0]
click at [102, 378] on div ".cls-1 fill:#fff; AWATERA Matveeva Maria Работы 0 Чаты График Выйти S_GacMotor-…" at bounding box center [364, 202] width 729 height 404
click at [58, 57] on span "Детали" at bounding box center [51, 60] width 29 height 8
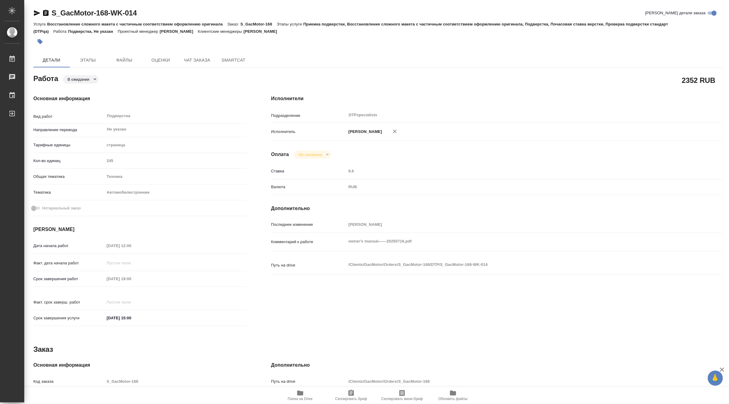
type textarea "x"
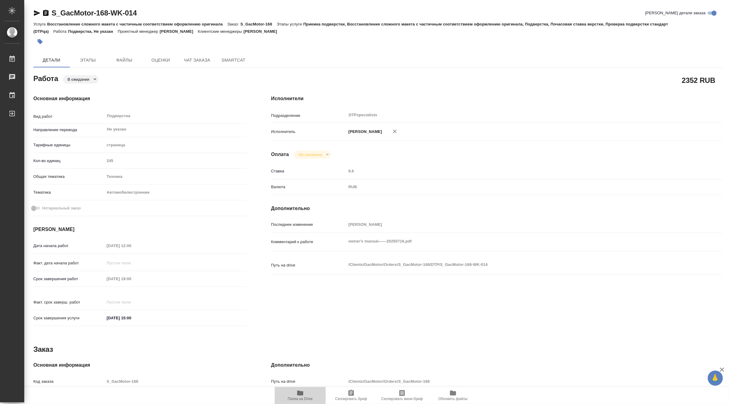
click at [295, 394] on span "Папка на Drive" at bounding box center [300, 395] width 44 height 12
click at [85, 62] on span "Этапы" at bounding box center [87, 60] width 29 height 8
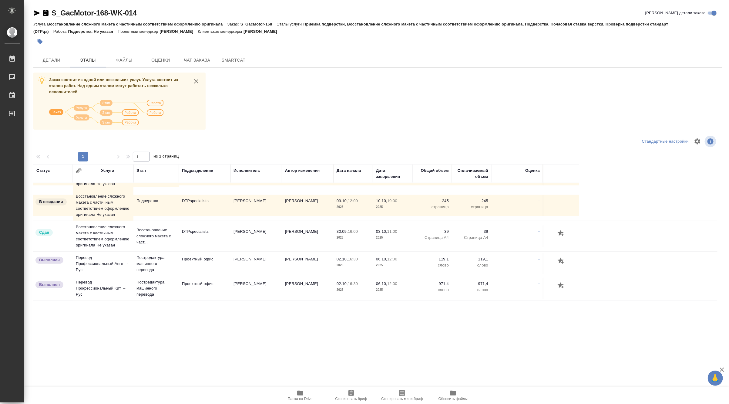
scroll to position [493, 0]
